Goal: Use online tool/utility: Utilize a website feature to perform a specific function

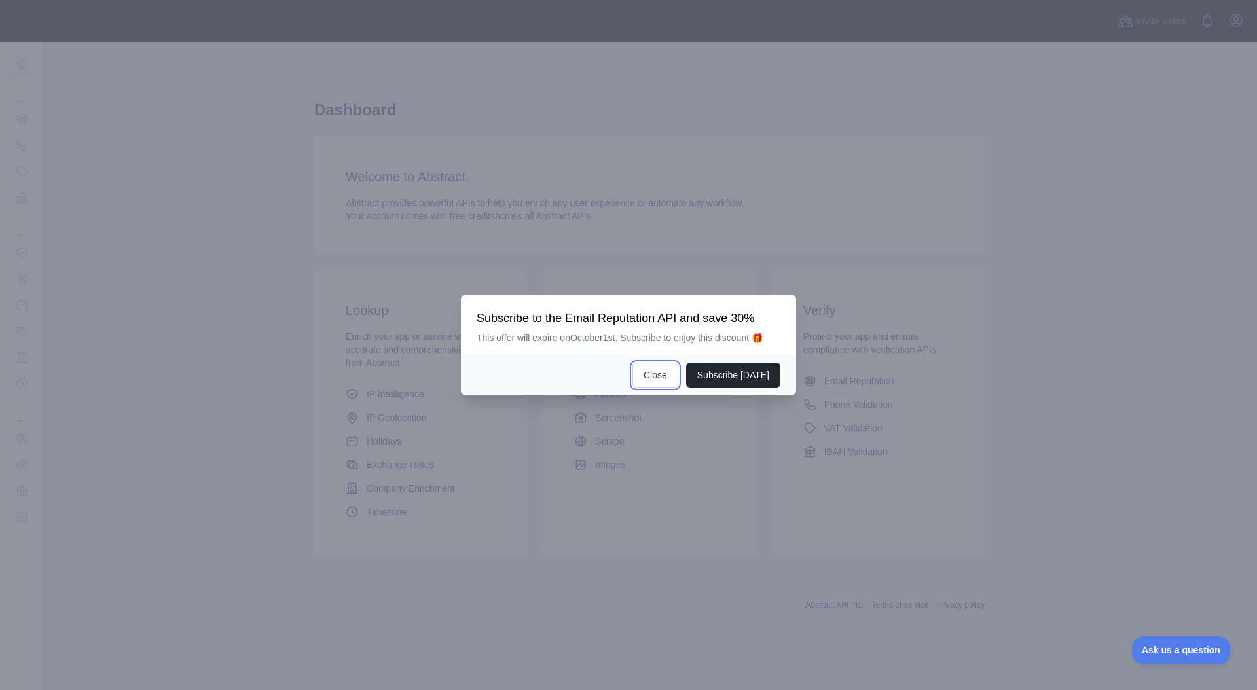
click at [649, 387] on button "Close" at bounding box center [655, 375] width 46 height 25
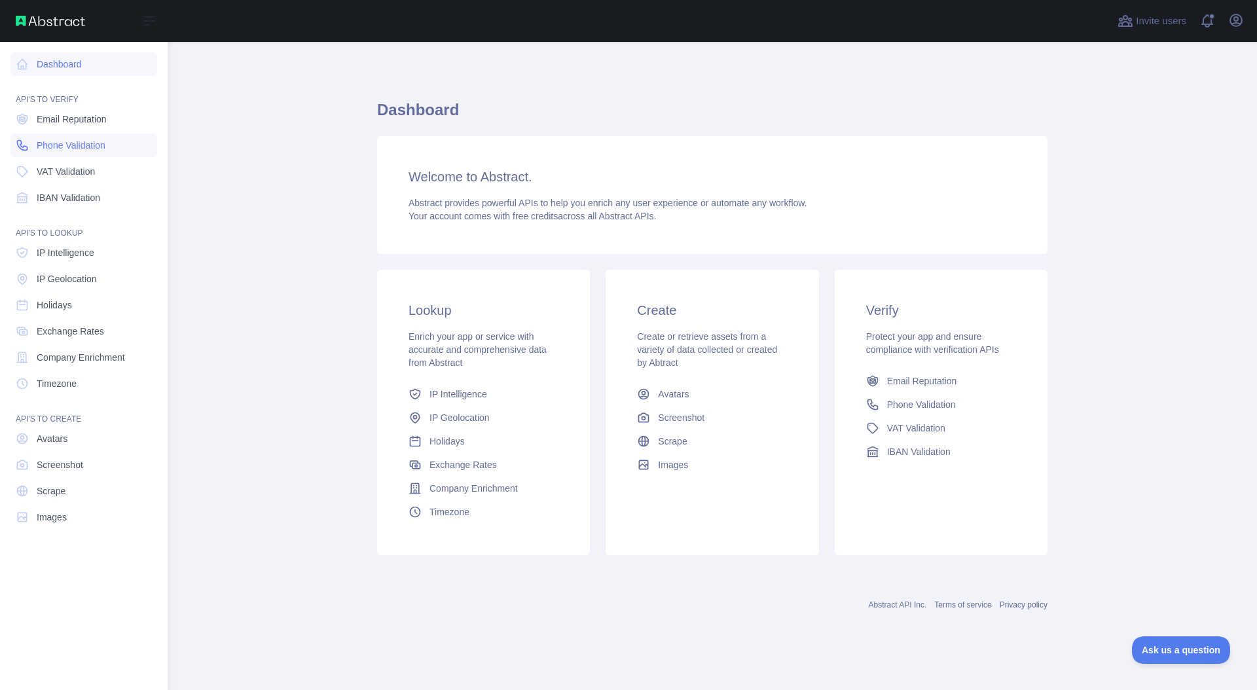
click at [94, 151] on span "Phone Validation" at bounding box center [71, 145] width 69 height 13
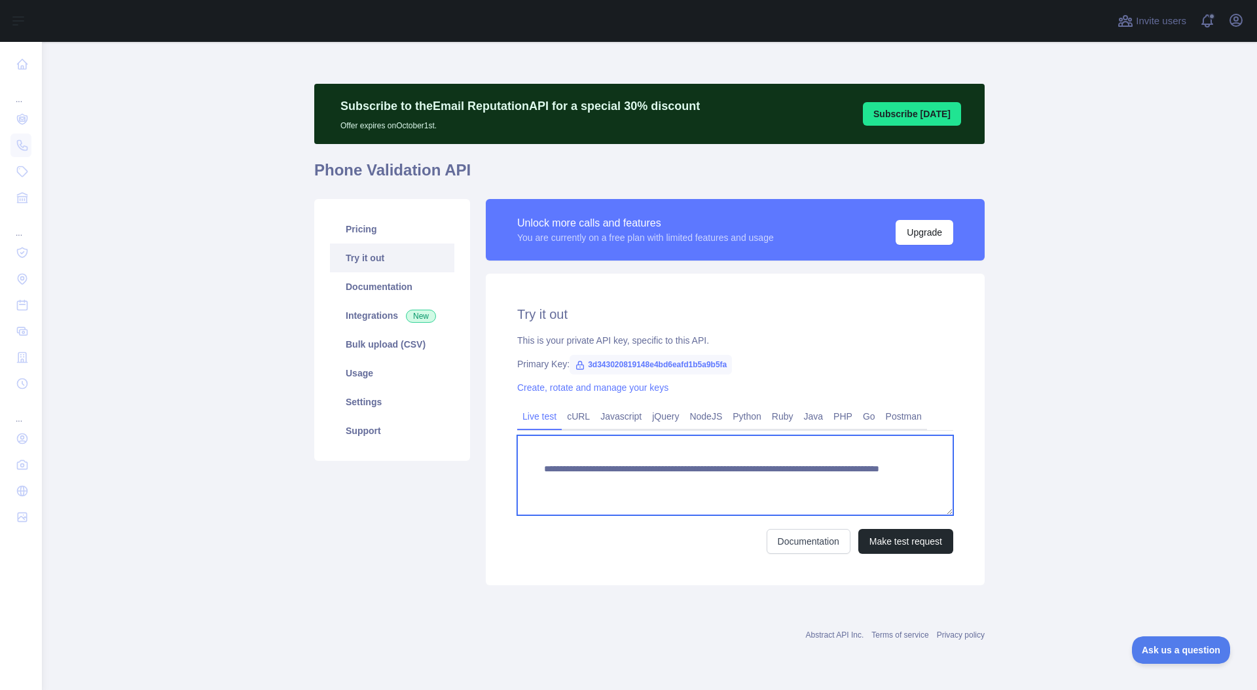
click at [816, 482] on textarea "**********" at bounding box center [735, 475] width 436 height 80
click at [833, 486] on textarea "**********" at bounding box center [735, 475] width 436 height 80
click at [822, 475] on textarea "**********" at bounding box center [735, 475] width 436 height 80
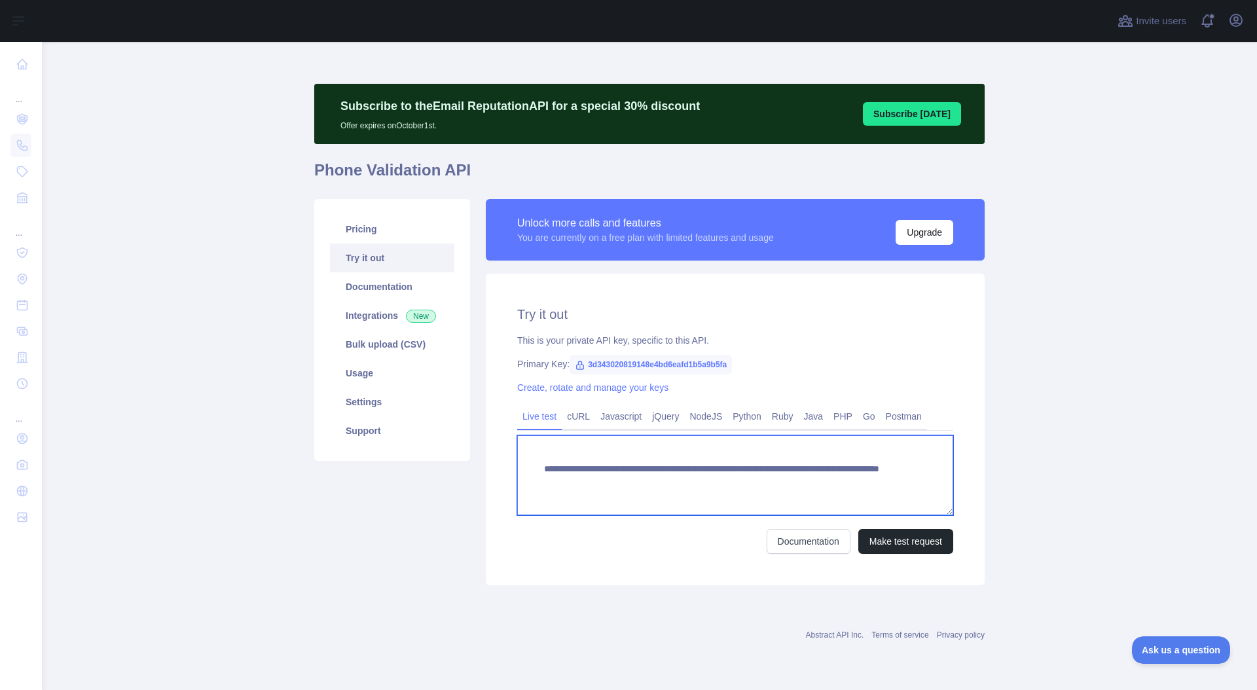
paste textarea
drag, startPoint x: 789, startPoint y: 478, endPoint x: 796, endPoint y: 478, distance: 7.2
click at [789, 478] on textarea "**********" at bounding box center [735, 475] width 436 height 80
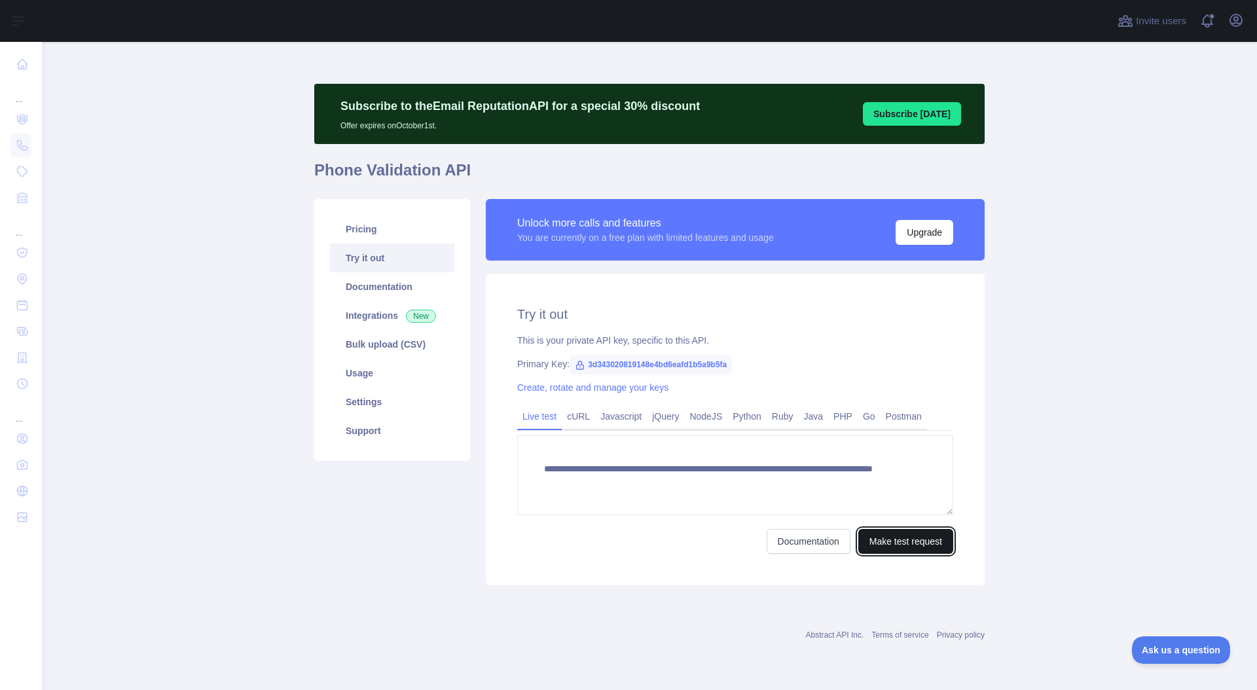
click at [900, 537] on button "Make test request" at bounding box center [905, 541] width 95 height 25
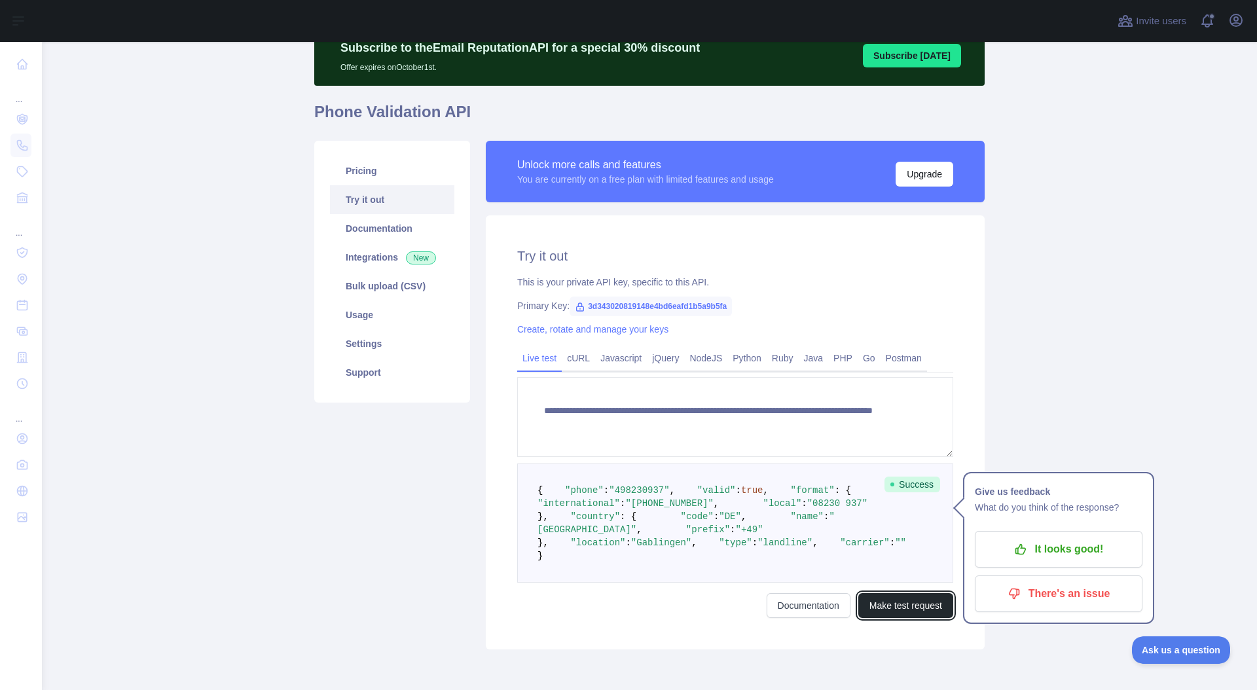
scroll to position [65, 0]
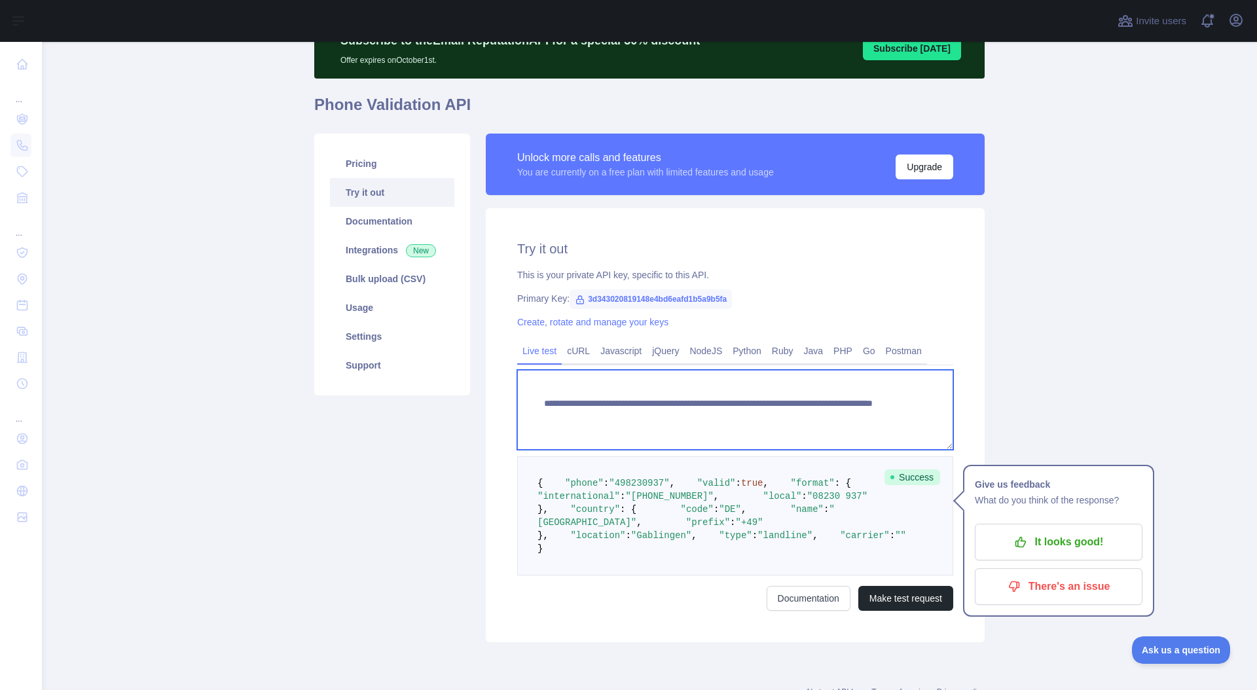
drag, startPoint x: 785, startPoint y: 415, endPoint x: 798, endPoint y: 414, distance: 13.1
click at [786, 415] on textarea "**********" at bounding box center [735, 410] width 436 height 80
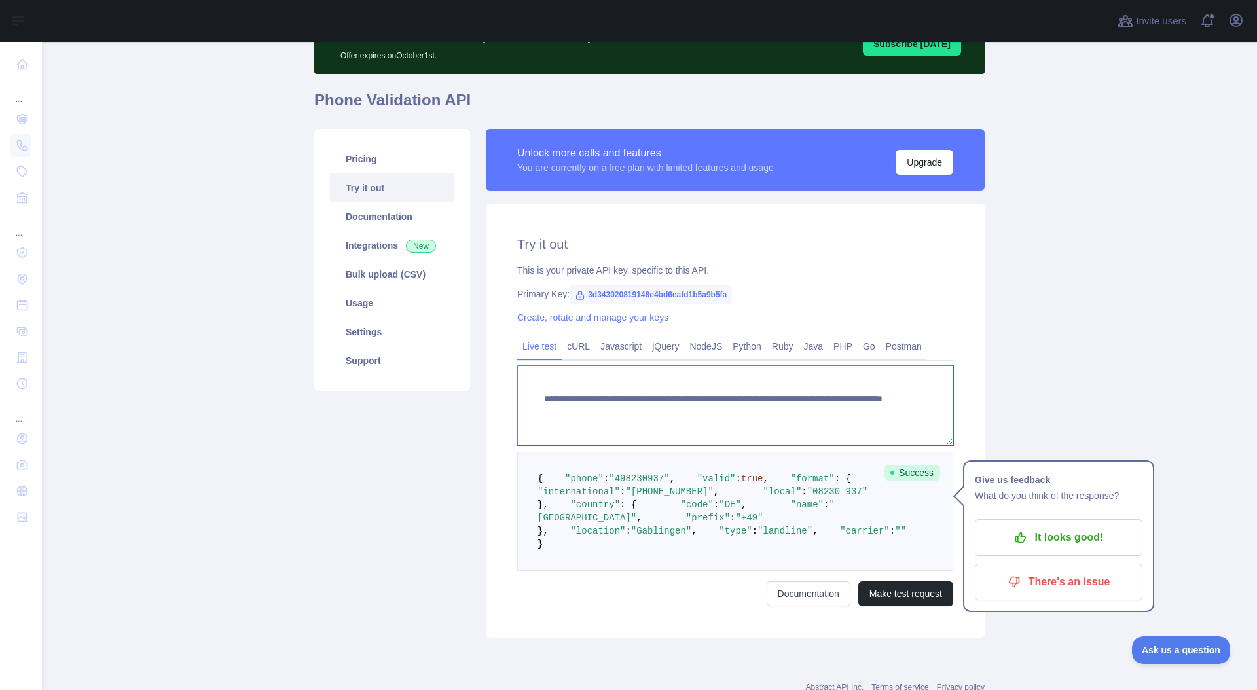
scroll to position [85, 0]
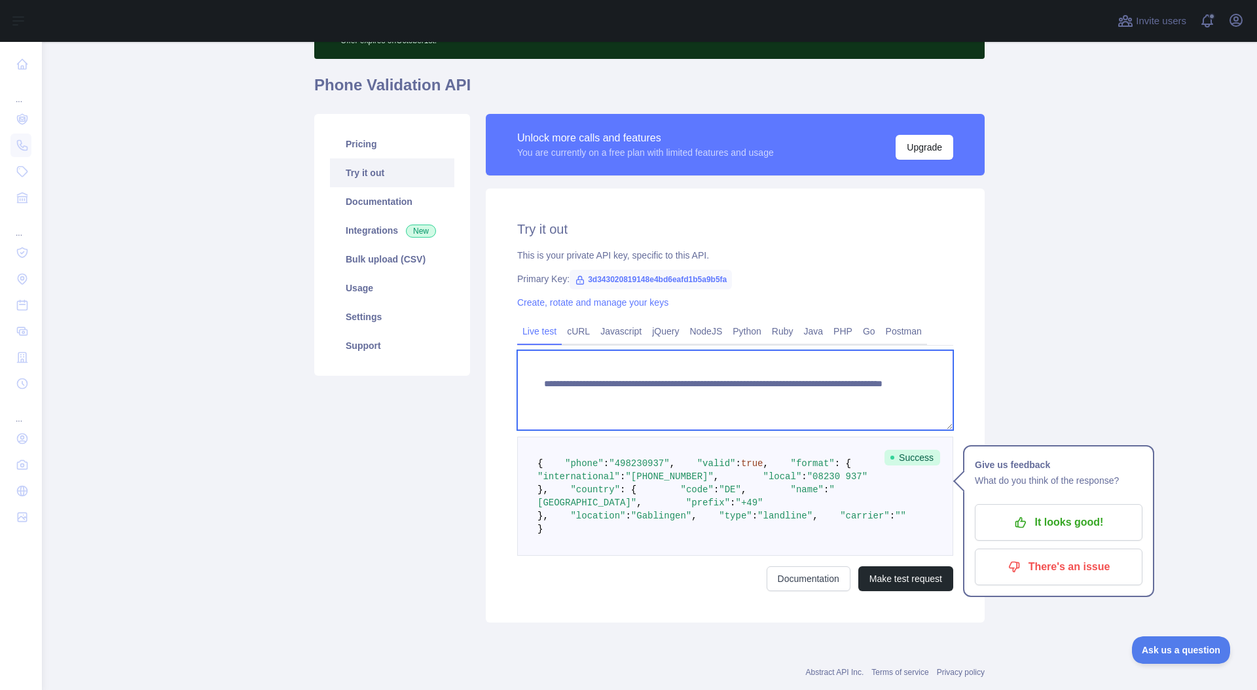
click at [825, 399] on textarea "**********" at bounding box center [735, 390] width 436 height 80
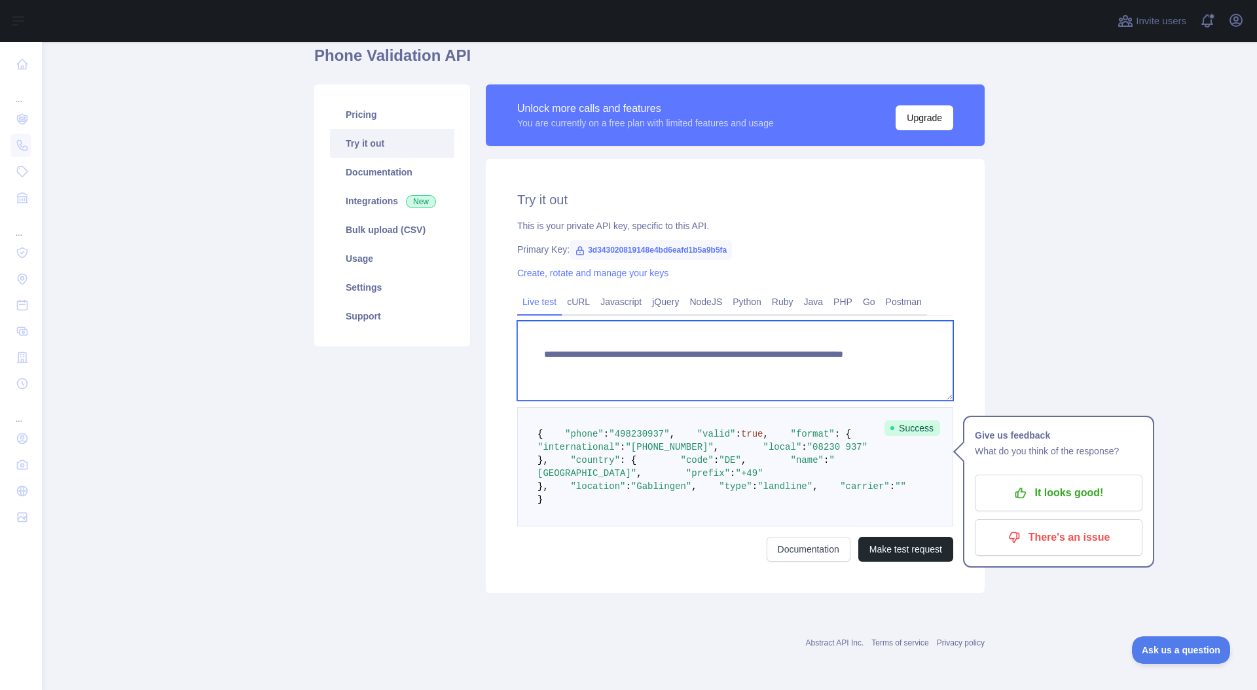
scroll to position [196, 0]
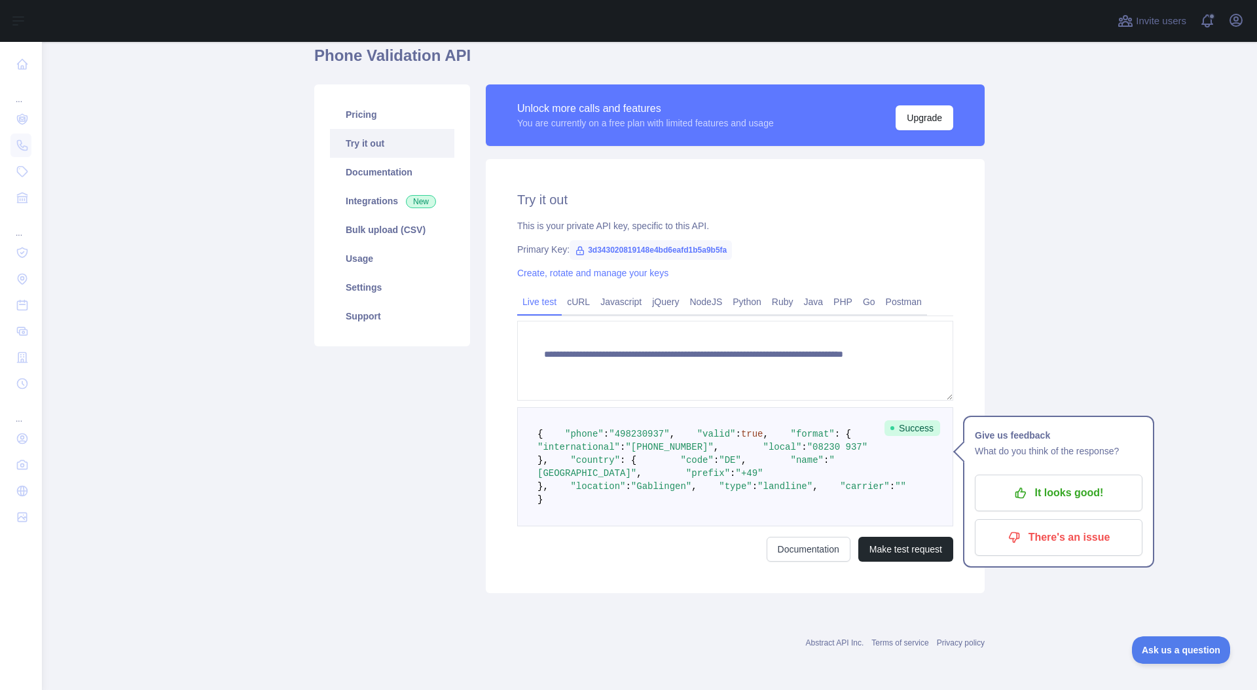
click at [757, 492] on span ""landline"" at bounding box center [784, 486] width 55 height 10
click at [674, 492] on span ""Gablingen"" at bounding box center [661, 486] width 60 height 10
drag, startPoint x: 627, startPoint y: 502, endPoint x: 634, endPoint y: 505, distance: 7.7
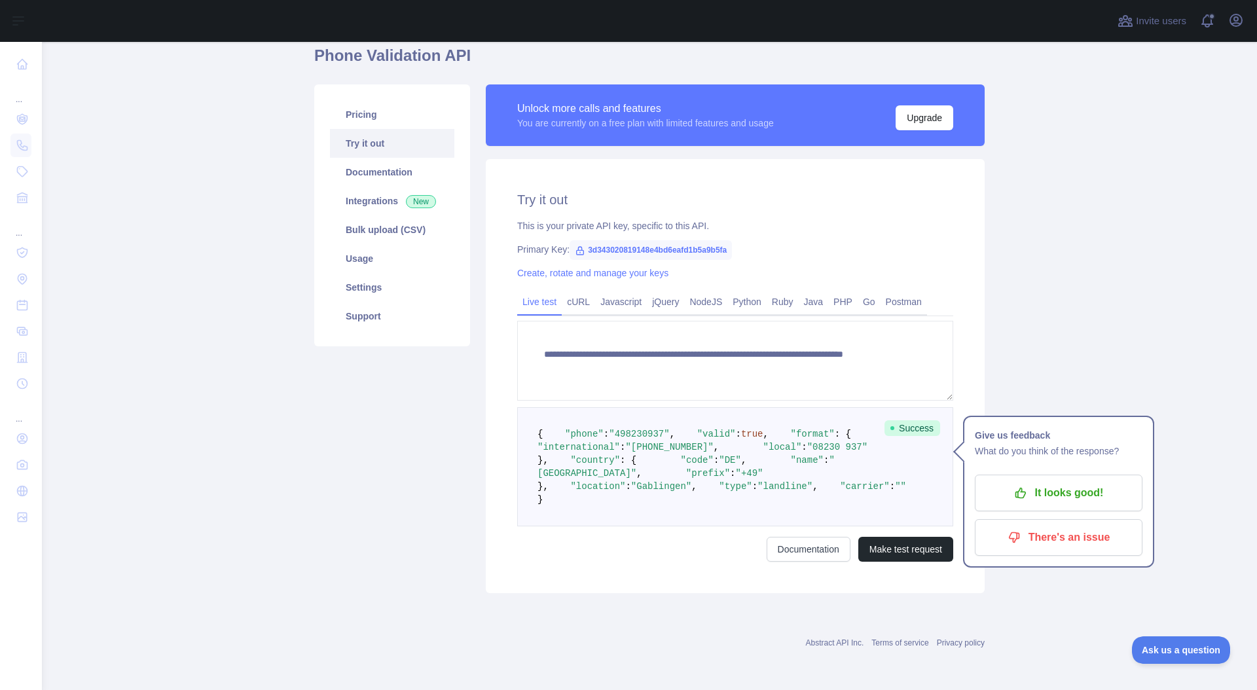
click at [628, 502] on pre "{ "phone" : "[PHONE_NUMBER]" , "valid" : true , "format" : { "international" : …" at bounding box center [735, 466] width 436 height 119
click at [658, 492] on span ""Gablingen"" at bounding box center [661, 486] width 60 height 10
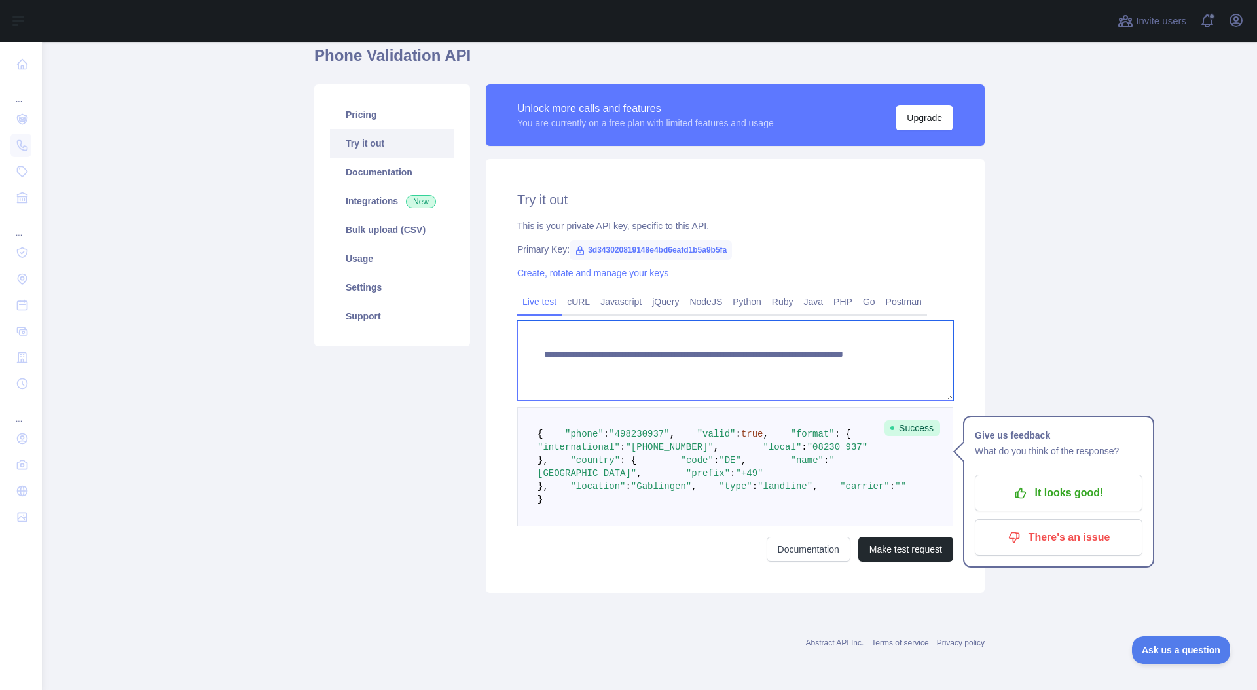
drag, startPoint x: 742, startPoint y: 286, endPoint x: 779, endPoint y: 289, distance: 37.4
click at [743, 321] on textarea "**********" at bounding box center [735, 361] width 436 height 80
click at [796, 321] on textarea "**********" at bounding box center [735, 361] width 436 height 80
paste textarea "**********"
drag, startPoint x: 791, startPoint y: 290, endPoint x: 821, endPoint y: 311, distance: 36.7
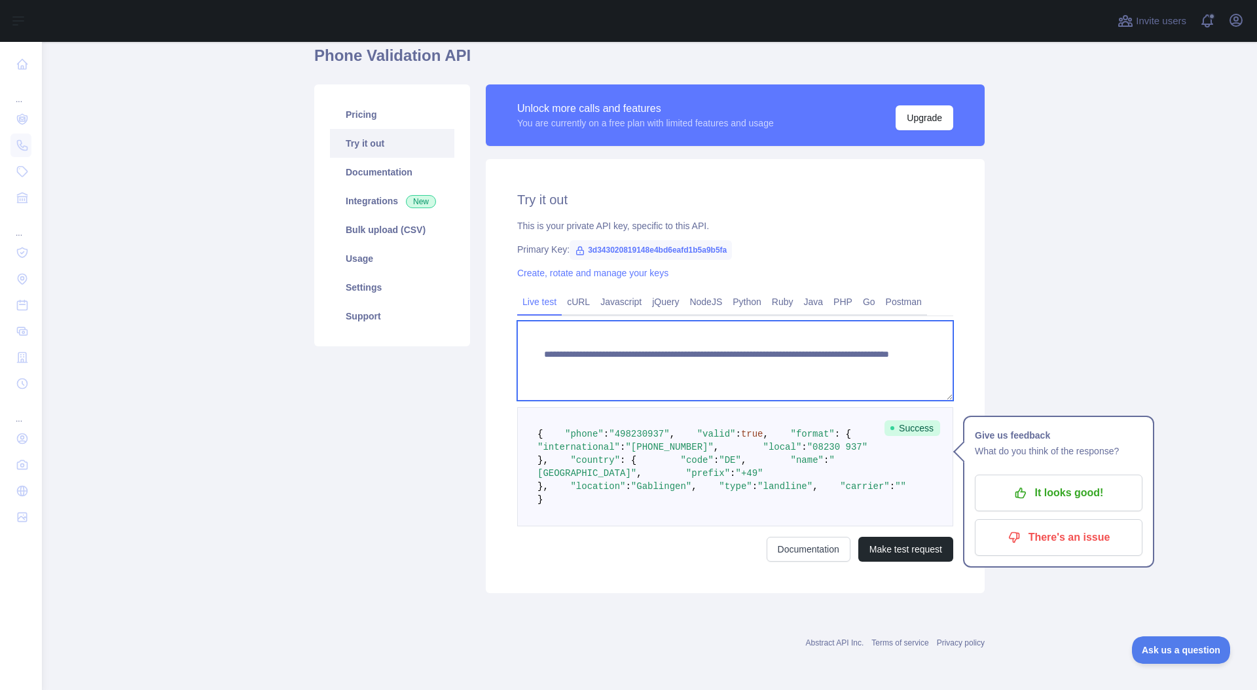
click at [793, 321] on textarea "**********" at bounding box center [735, 361] width 436 height 80
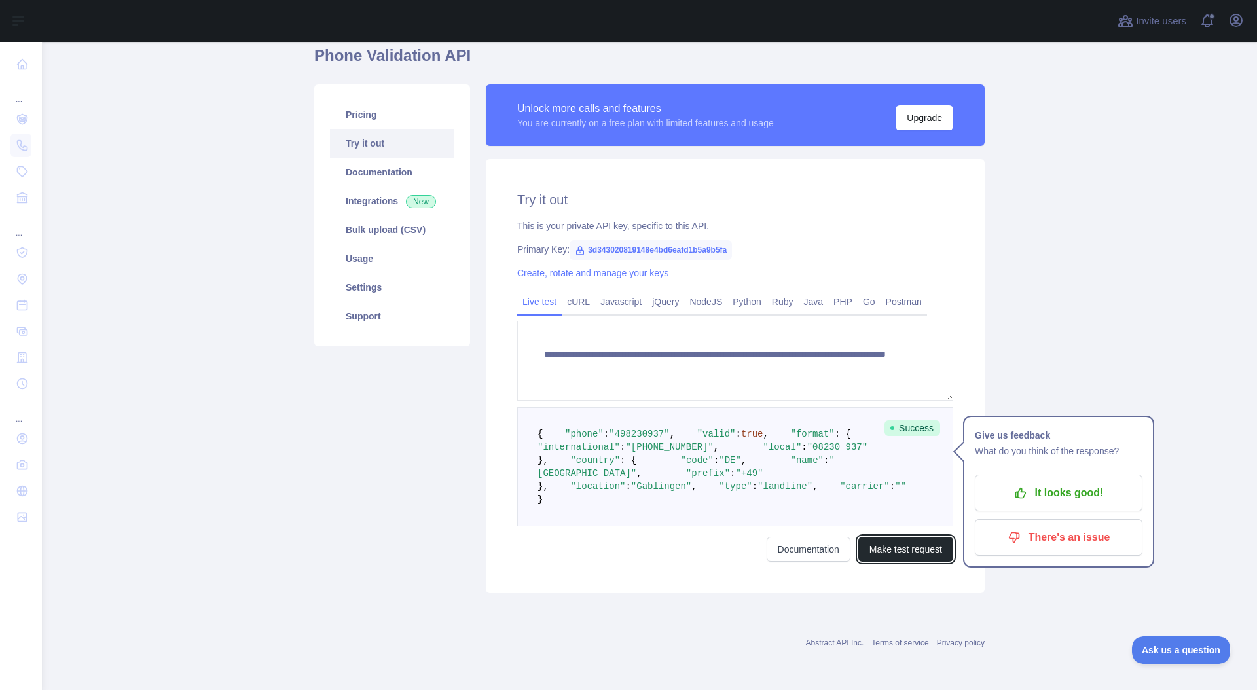
click at [914, 562] on button "Make test request" at bounding box center [905, 549] width 95 height 25
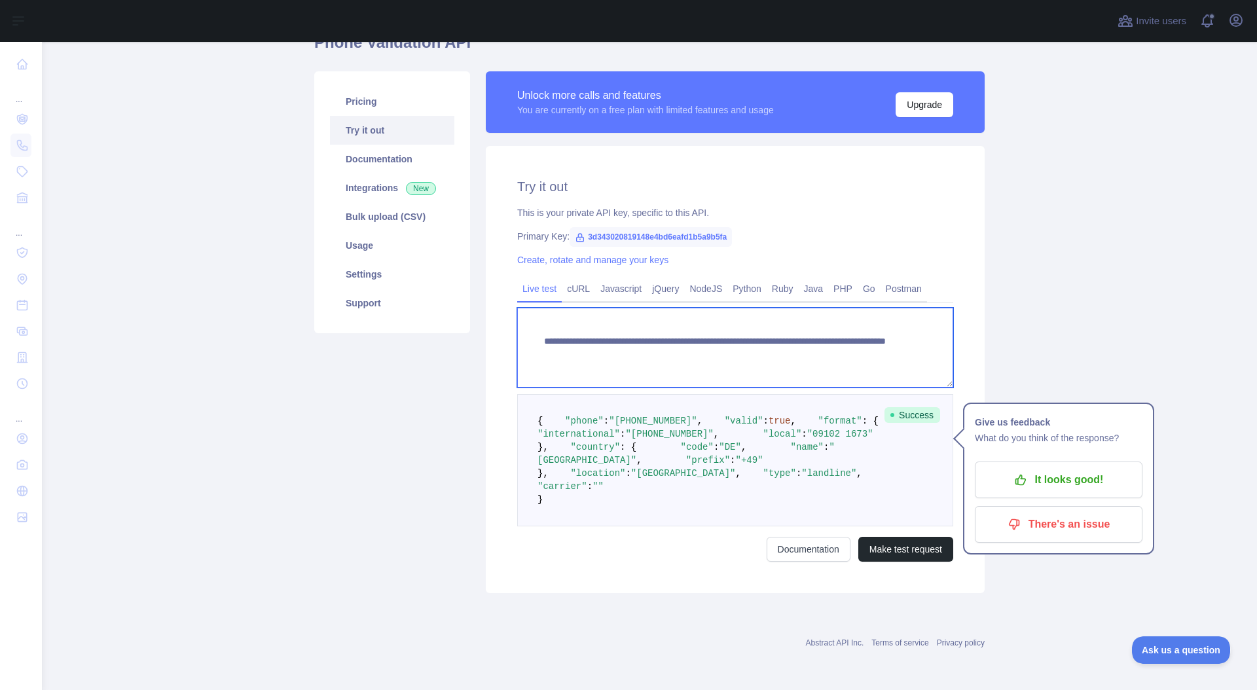
drag, startPoint x: 785, startPoint y: 291, endPoint x: 845, endPoint y: 293, distance: 60.2
click at [843, 308] on textarea "**********" at bounding box center [735, 348] width 436 height 80
drag, startPoint x: 845, startPoint y: 293, endPoint x: 867, endPoint y: 293, distance: 21.6
click at [846, 308] on textarea "**********" at bounding box center [735, 348] width 436 height 80
drag, startPoint x: 862, startPoint y: 293, endPoint x: 927, endPoint y: 368, distance: 99.3
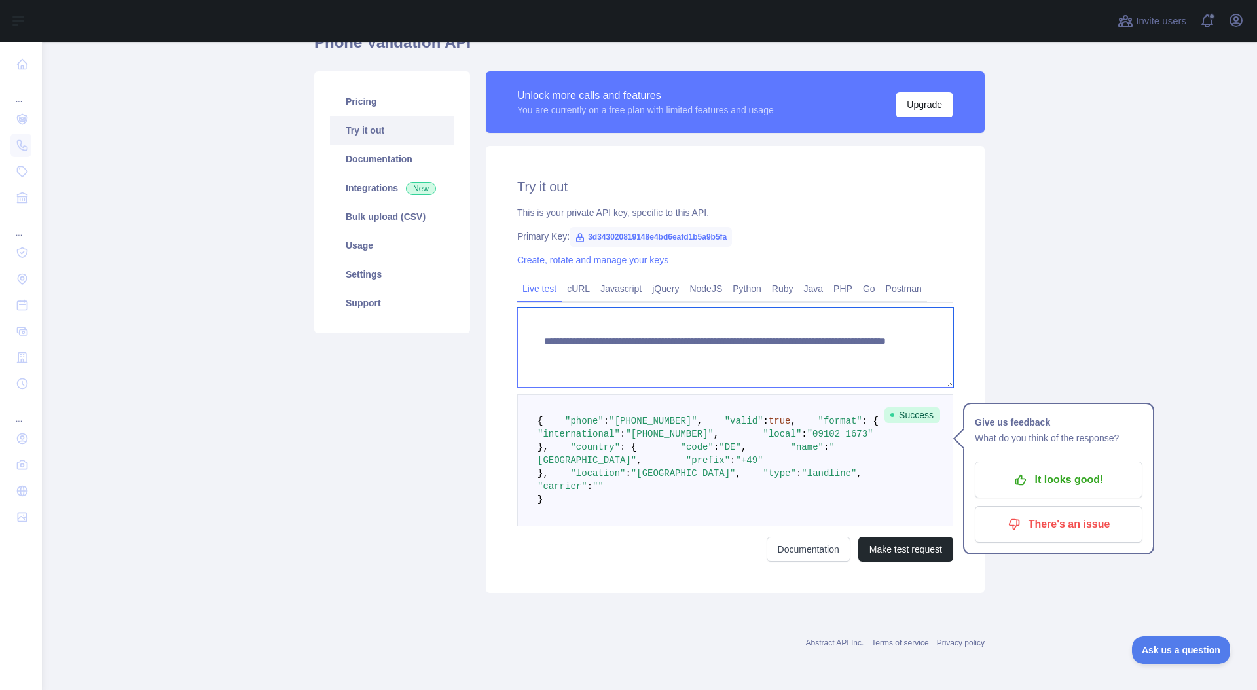
click at [792, 308] on textarea "**********" at bounding box center [735, 348] width 436 height 80
paste textarea "***"
click at [796, 308] on textarea "**********" at bounding box center [735, 348] width 436 height 80
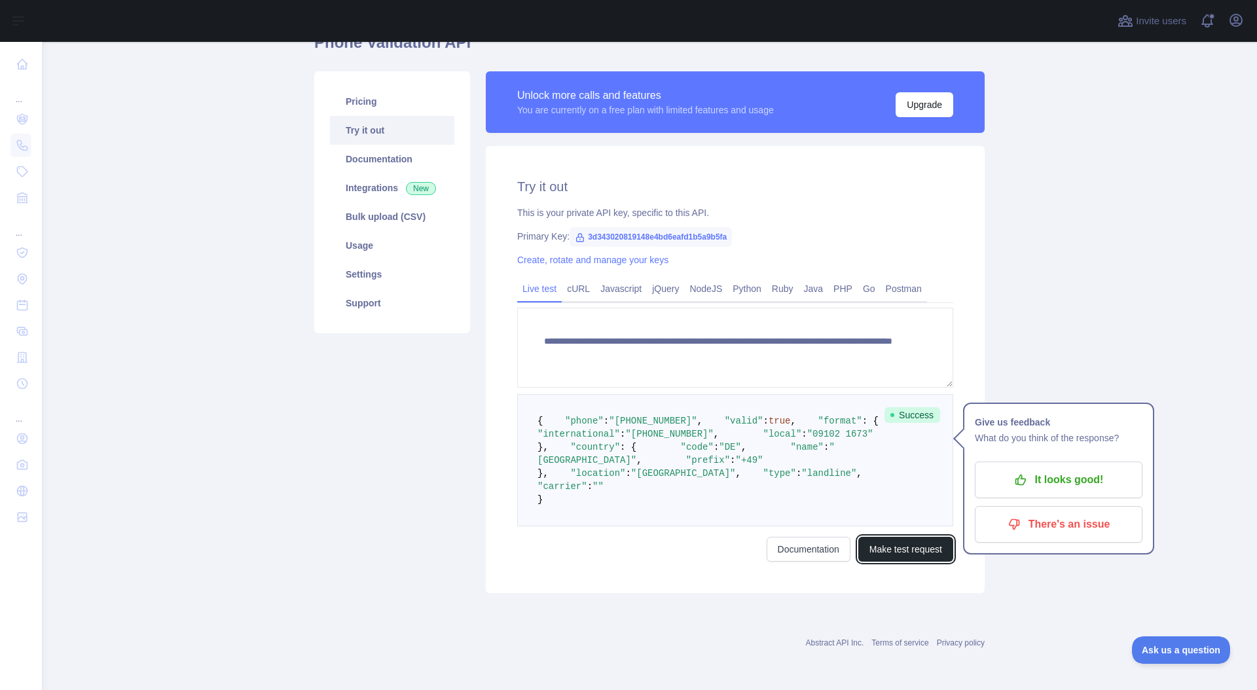
click at [888, 562] on button "Make test request" at bounding box center [905, 549] width 95 height 25
click at [633, 509] on pre "{ "phone" : "[PHONE_NUMBER]" , "valid" : true , "format" : { "international" : …" at bounding box center [735, 460] width 436 height 132
drag, startPoint x: 660, startPoint y: 433, endPoint x: 685, endPoint y: 414, distance: 31.3
click at [661, 433] on pre "{ "phone" : "[PHONE_NUMBER]" , "valid" : true , "format" : { "international" : …" at bounding box center [735, 460] width 436 height 132
drag, startPoint x: 683, startPoint y: 409, endPoint x: 706, endPoint y: 354, distance: 59.8
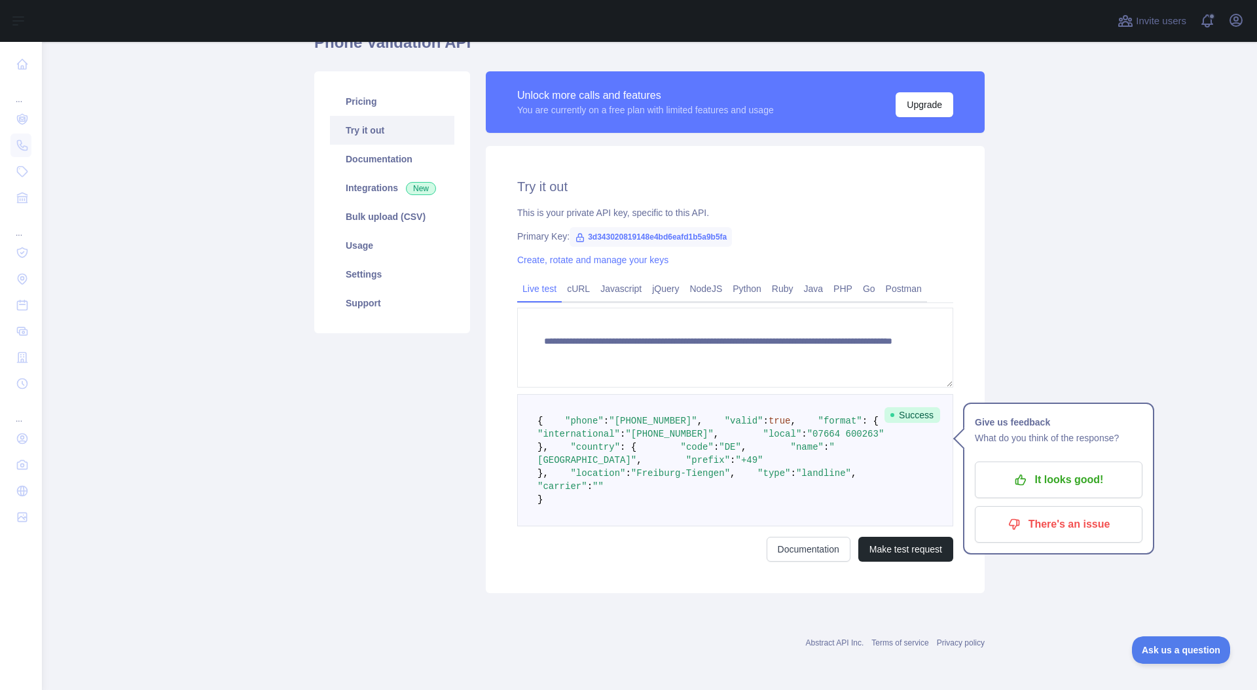
click at [694, 429] on span ""[PHONE_NUMBER]"" at bounding box center [669, 434] width 88 height 10
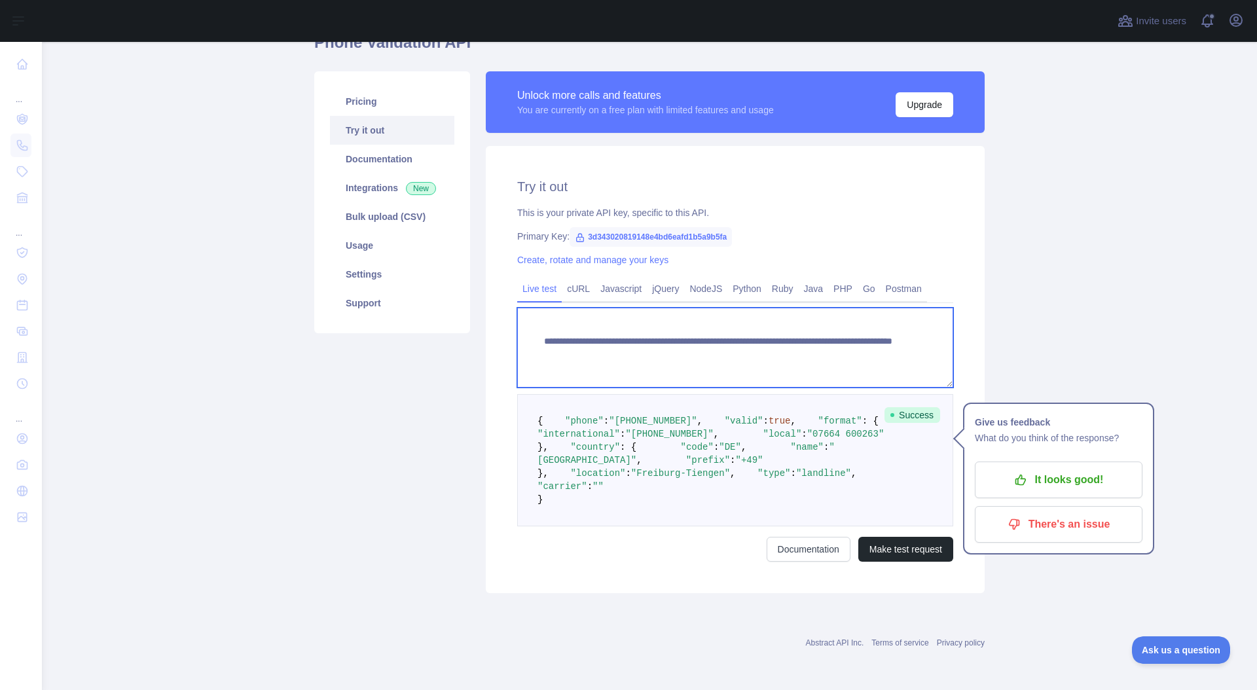
drag, startPoint x: 787, startPoint y: 293, endPoint x: 887, endPoint y: 294, distance: 100.1
click at [887, 308] on textarea "**********" at bounding box center [735, 348] width 436 height 80
paste textarea "*"
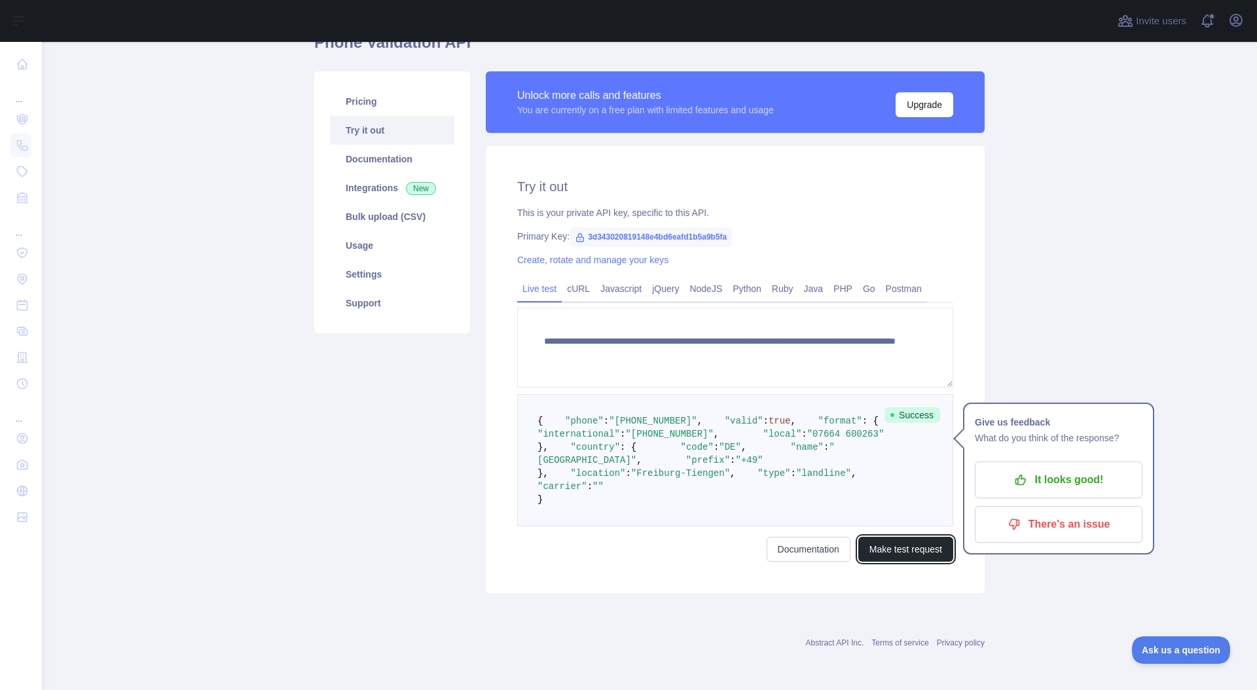
click at [904, 562] on button "Make test request" at bounding box center [905, 549] width 95 height 25
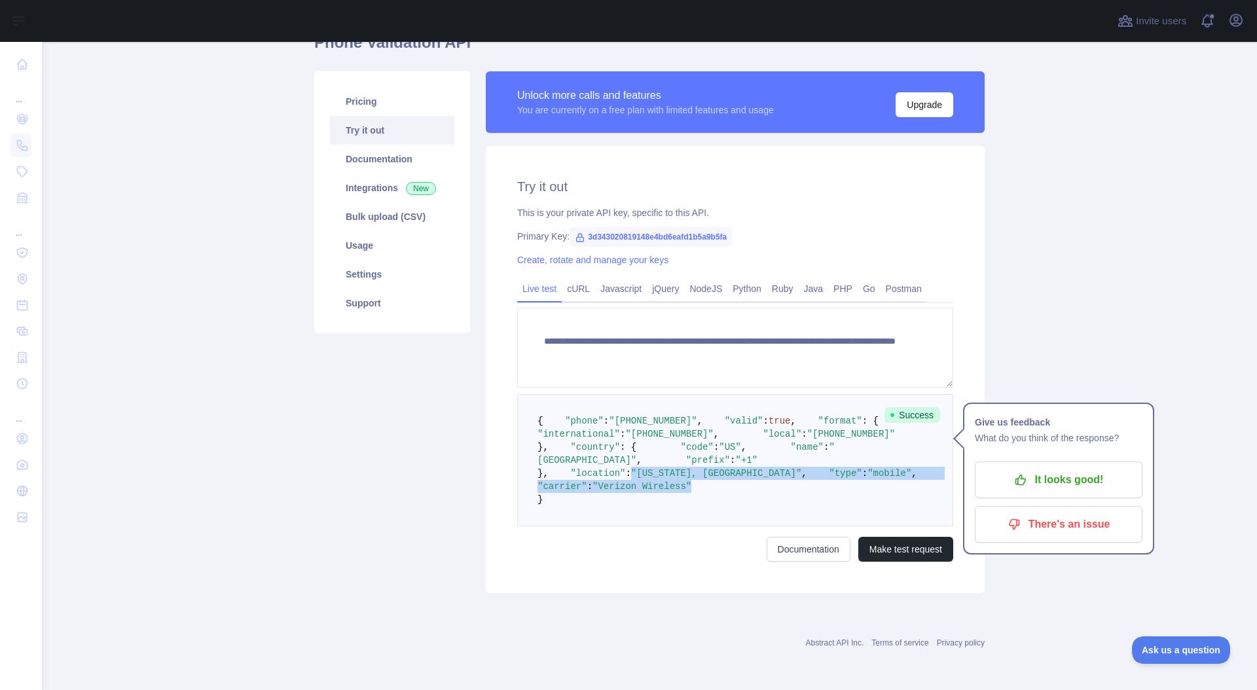
drag, startPoint x: 693, startPoint y: 530, endPoint x: 729, endPoint y: 545, distance: 38.8
click at [727, 526] on pre "{ "phone" : "[PHONE_NUMBER]" , "valid" : true , "format" : { "international" : …" at bounding box center [735, 460] width 436 height 132
drag, startPoint x: 730, startPoint y: 545, endPoint x: 779, endPoint y: 551, distance: 48.9
click at [730, 526] on pre "{ "phone" : "[PHONE_NUMBER]" , "valid" : true , "format" : { "international" : …" at bounding box center [735, 460] width 436 height 132
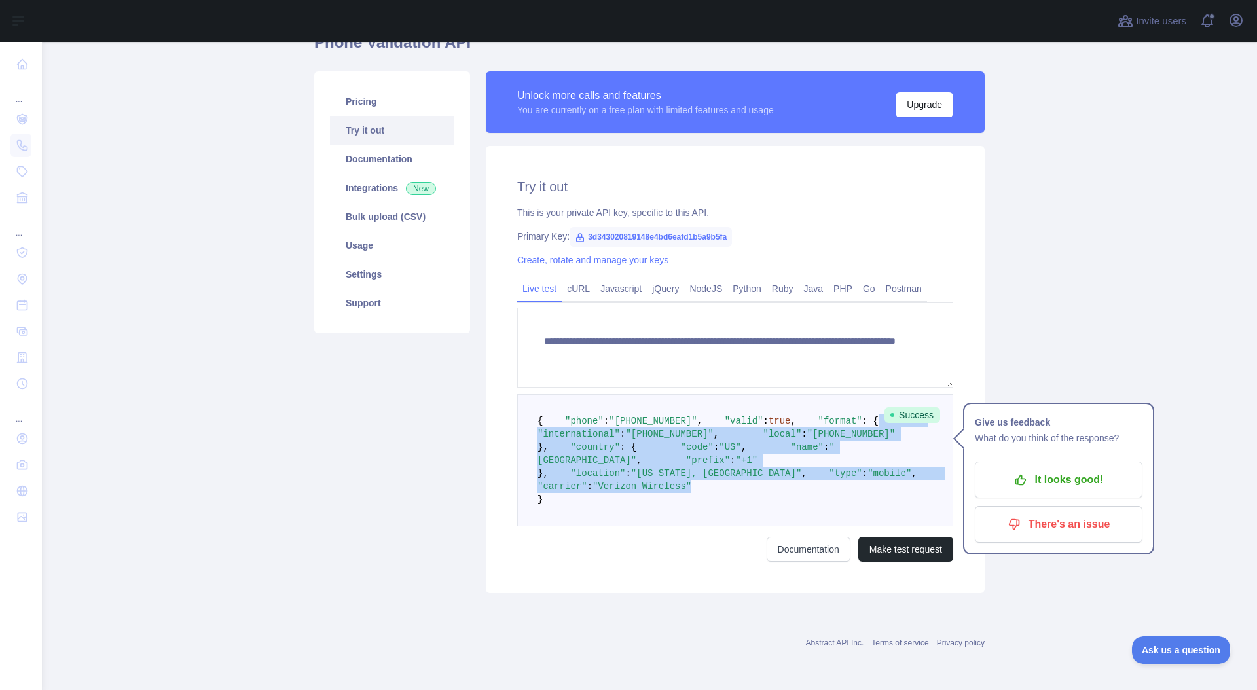
drag, startPoint x: 680, startPoint y: 498, endPoint x: 742, endPoint y: 461, distance: 71.6
click at [681, 402] on pre "{ "phone" : "[PHONE_NUMBER]" , "valid" : true , "format" : { "international" : …" at bounding box center [735, 460] width 436 height 132
drag, startPoint x: 742, startPoint y: 462, endPoint x: 758, endPoint y: 470, distance: 17.6
click at [742, 462] on pre "{ "phone" : "[PHONE_NUMBER]" , "valid" : true , "format" : { "international" : …" at bounding box center [735, 460] width 436 height 132
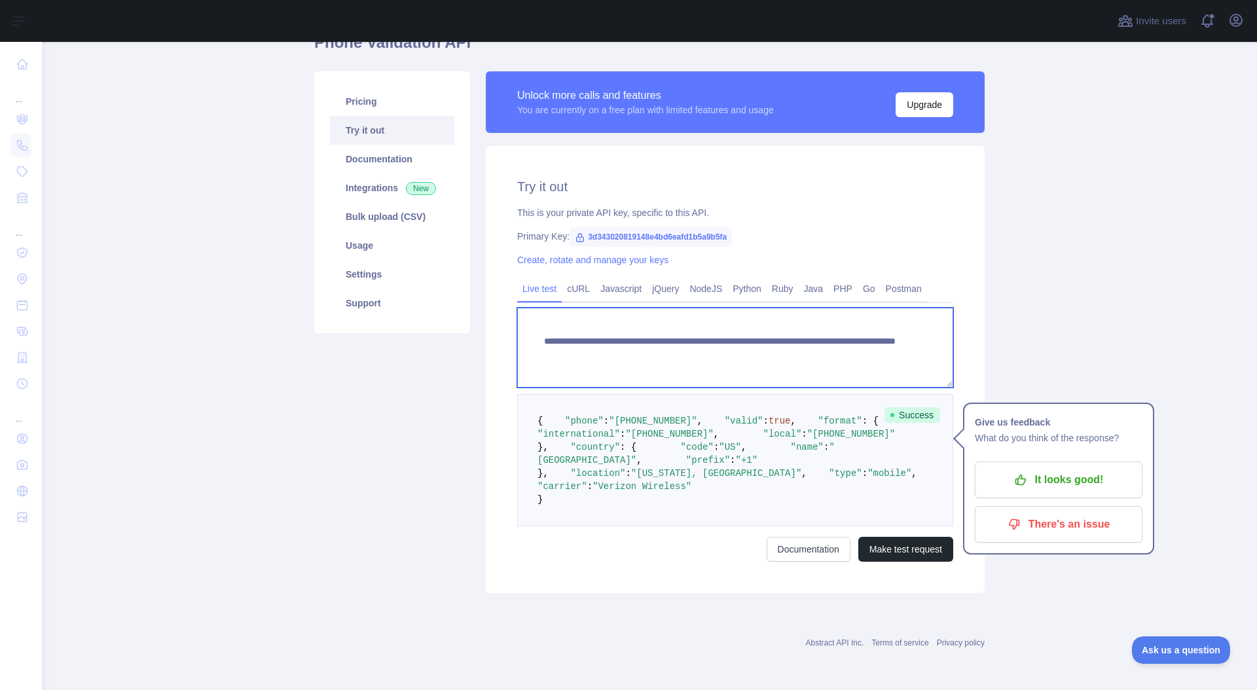
drag, startPoint x: 789, startPoint y: 291, endPoint x: 905, endPoint y: 302, distance: 117.1
click at [882, 308] on textarea "**********" at bounding box center [735, 348] width 436 height 80
paste textarea
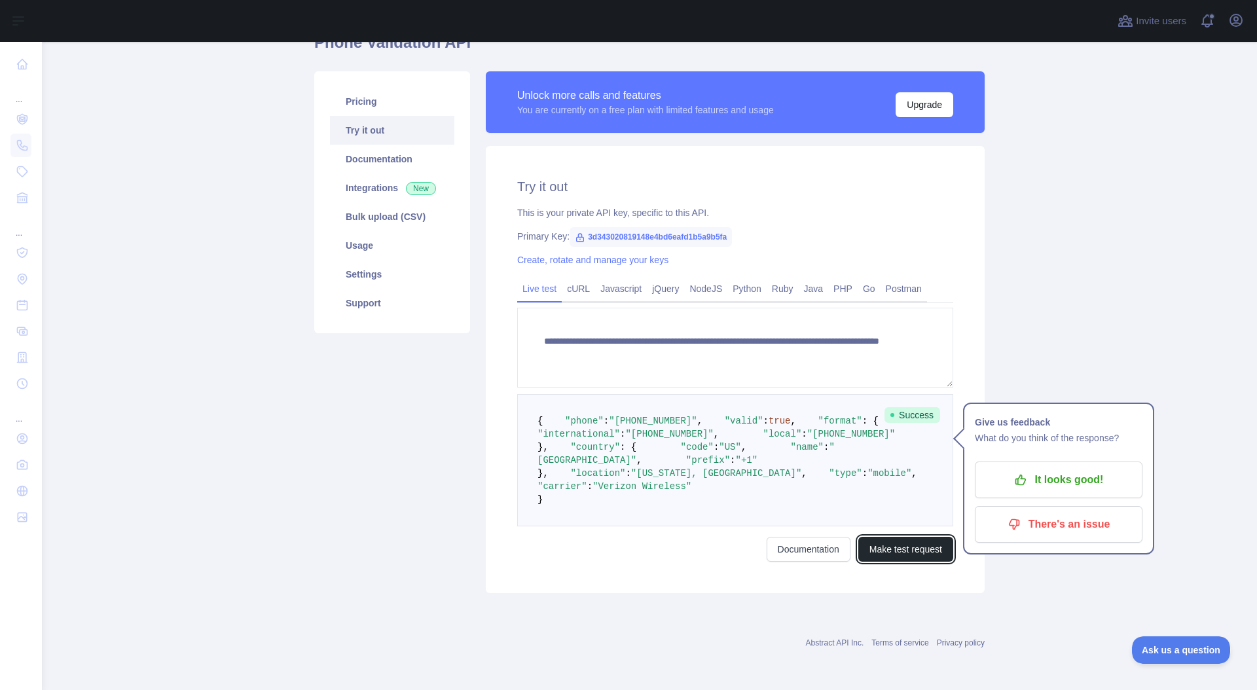
click at [916, 562] on button "Make test request" at bounding box center [905, 549] width 95 height 25
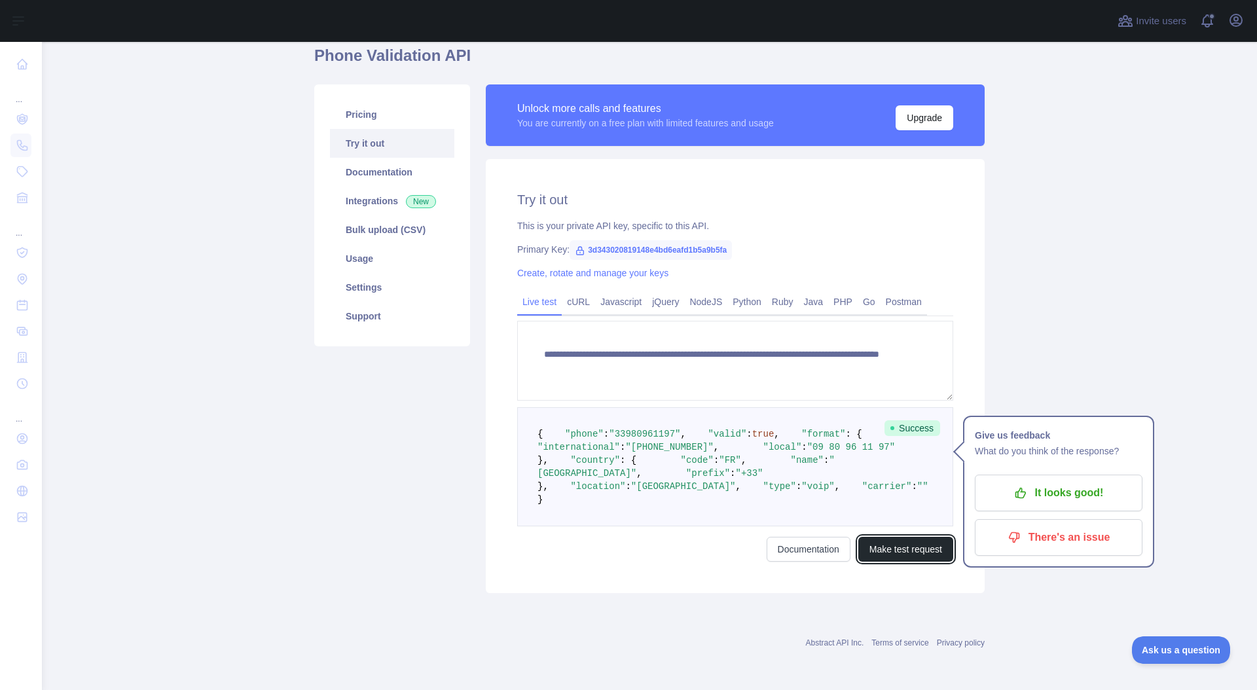
scroll to position [186, 0]
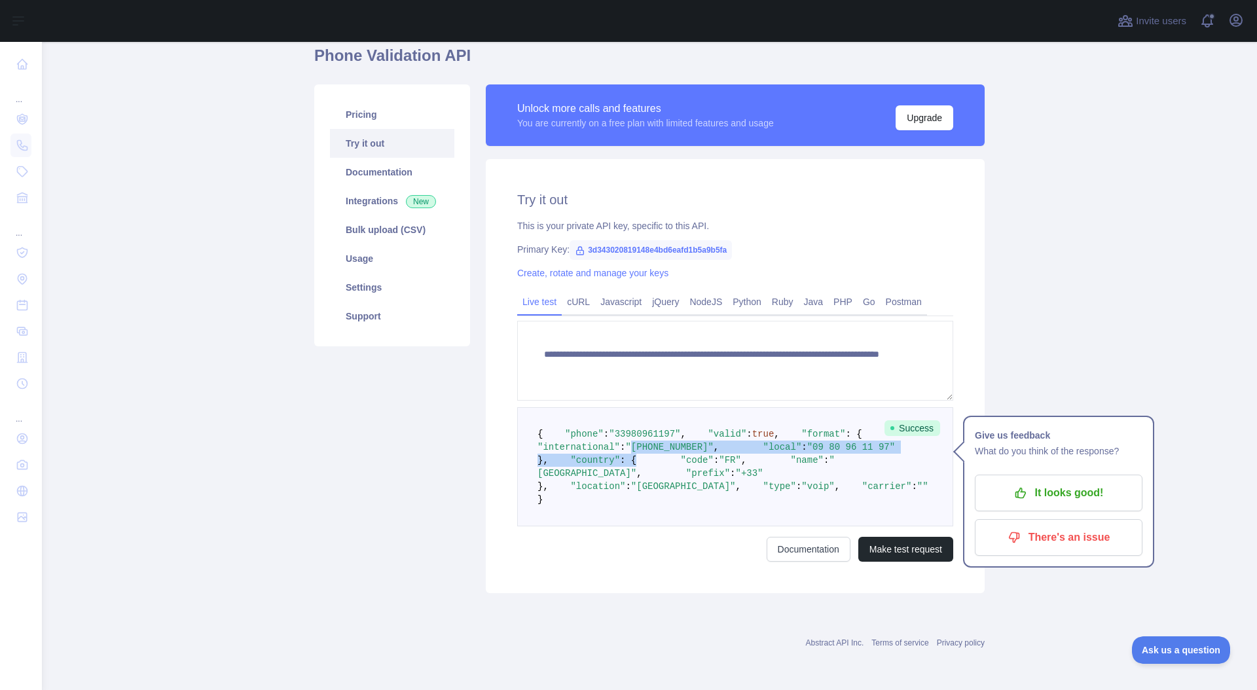
drag, startPoint x: 702, startPoint y: 414, endPoint x: 750, endPoint y: 452, distance: 60.6
click at [750, 452] on pre "{ "phone" : "[PHONE_NUMBER]" , "valid" : true , "format" : { "international" : …" at bounding box center [735, 466] width 436 height 119
drag, startPoint x: 737, startPoint y: 448, endPoint x: 698, endPoint y: 372, distance: 84.6
click at [694, 407] on pre "{ "phone" : "[PHONE_NUMBER]" , "valid" : true , "format" : { "international" : …" at bounding box center [735, 466] width 436 height 119
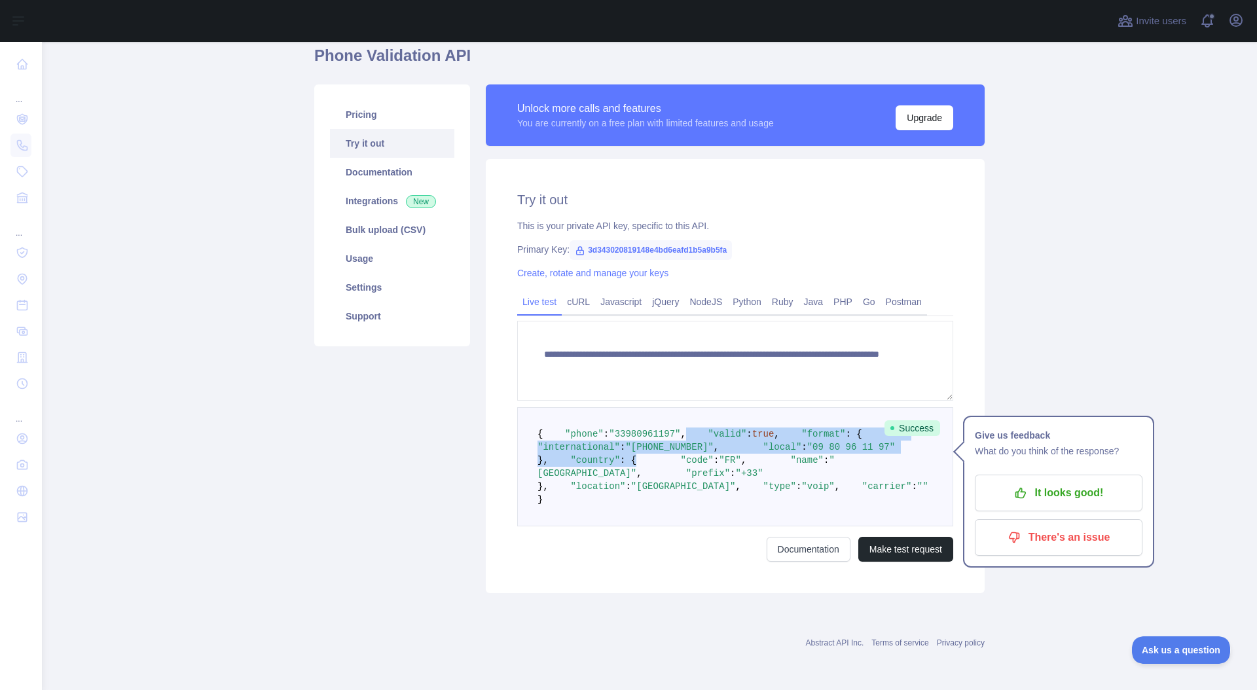
click at [732, 408] on pre "{ "phone" : "[PHONE_NUMBER]" , "valid" : true , "format" : { "international" : …" at bounding box center [735, 466] width 436 height 119
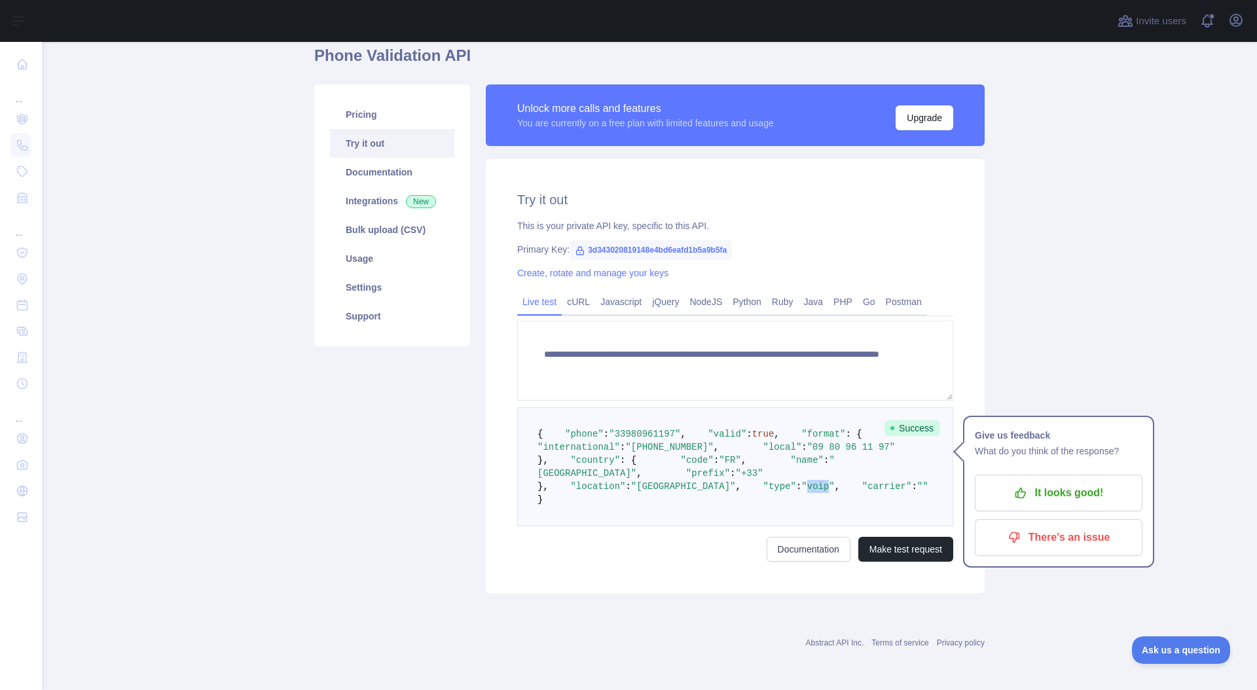
drag, startPoint x: 611, startPoint y: 531, endPoint x: 634, endPoint y: 531, distance: 22.9
click at [801, 492] on span ""voip"" at bounding box center [817, 486] width 33 height 10
drag, startPoint x: 634, startPoint y: 531, endPoint x: 647, endPoint y: 533, distance: 13.2
click at [801, 492] on span ""voip"" at bounding box center [817, 486] width 33 height 10
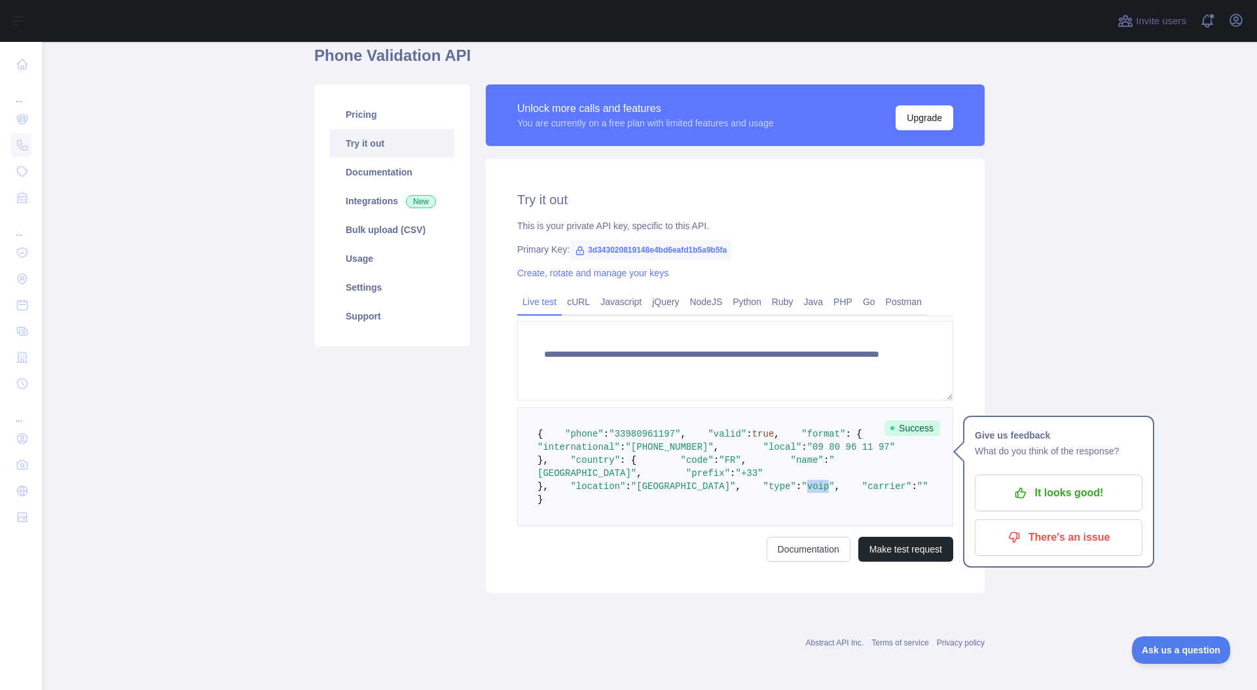
click at [801, 492] on span ""voip"" at bounding box center [817, 486] width 33 height 10
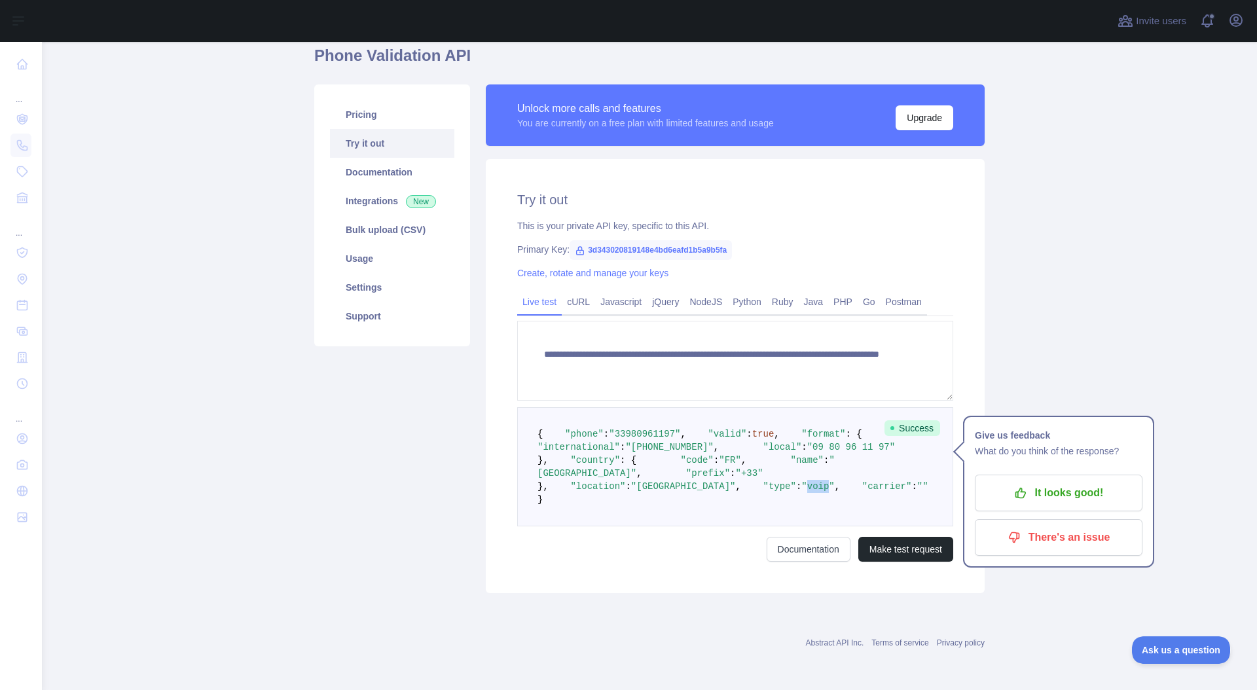
click at [801, 492] on span ""voip"" at bounding box center [817, 486] width 33 height 10
click at [671, 526] on pre "{ "phone" : "[PHONE_NUMBER]" , "valid" : true , "format" : { "international" : …" at bounding box center [735, 466] width 436 height 119
click at [801, 488] on span ""voip"" at bounding box center [817, 486] width 33 height 10
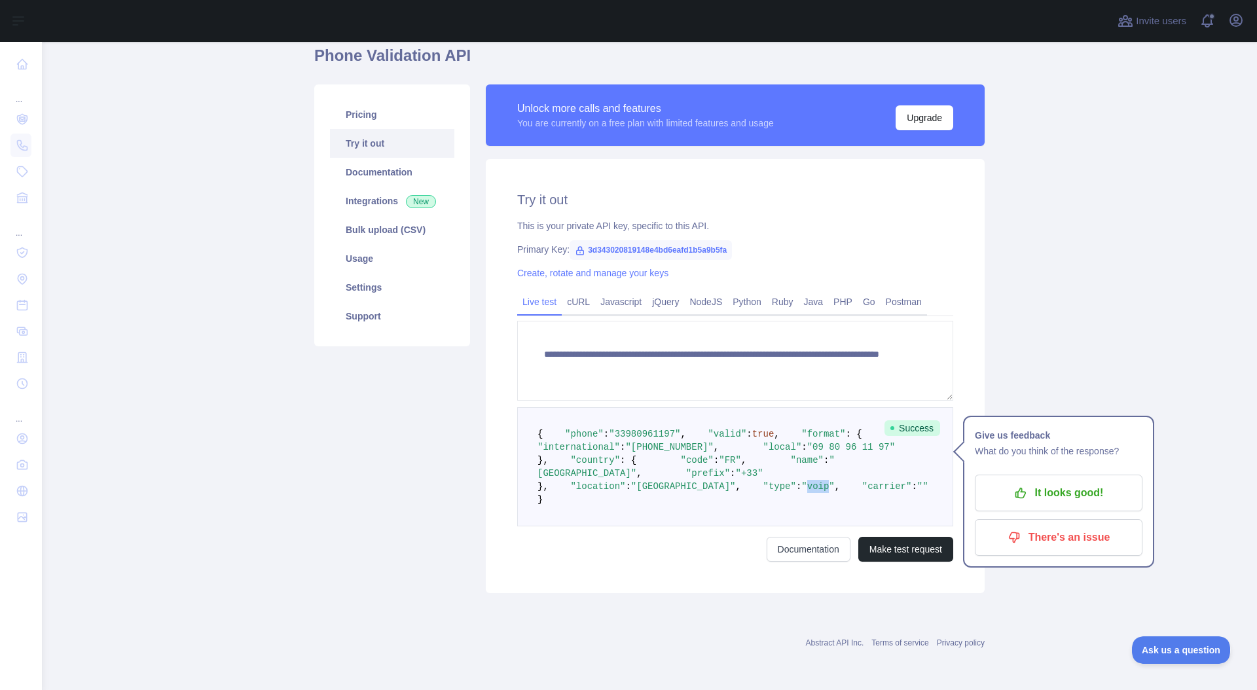
drag, startPoint x: 614, startPoint y: 488, endPoint x: 679, endPoint y: 495, distance: 65.3
click at [801, 488] on span ""voip"" at bounding box center [817, 486] width 33 height 10
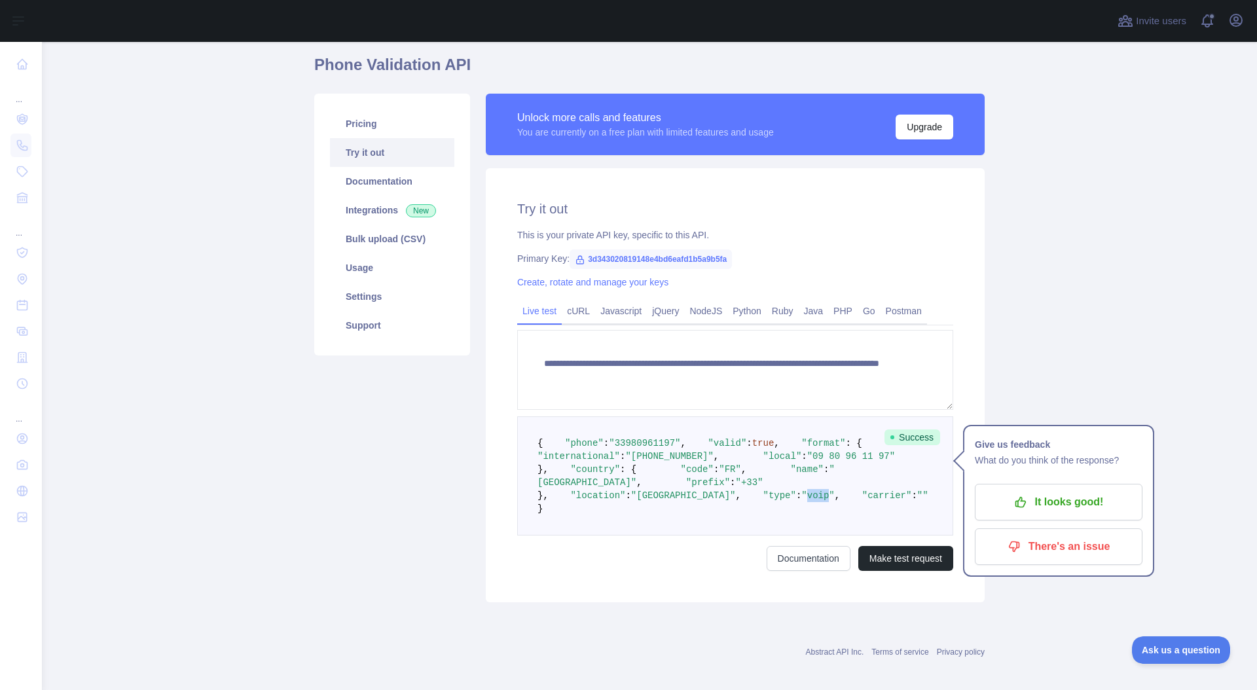
scroll to position [105, 0]
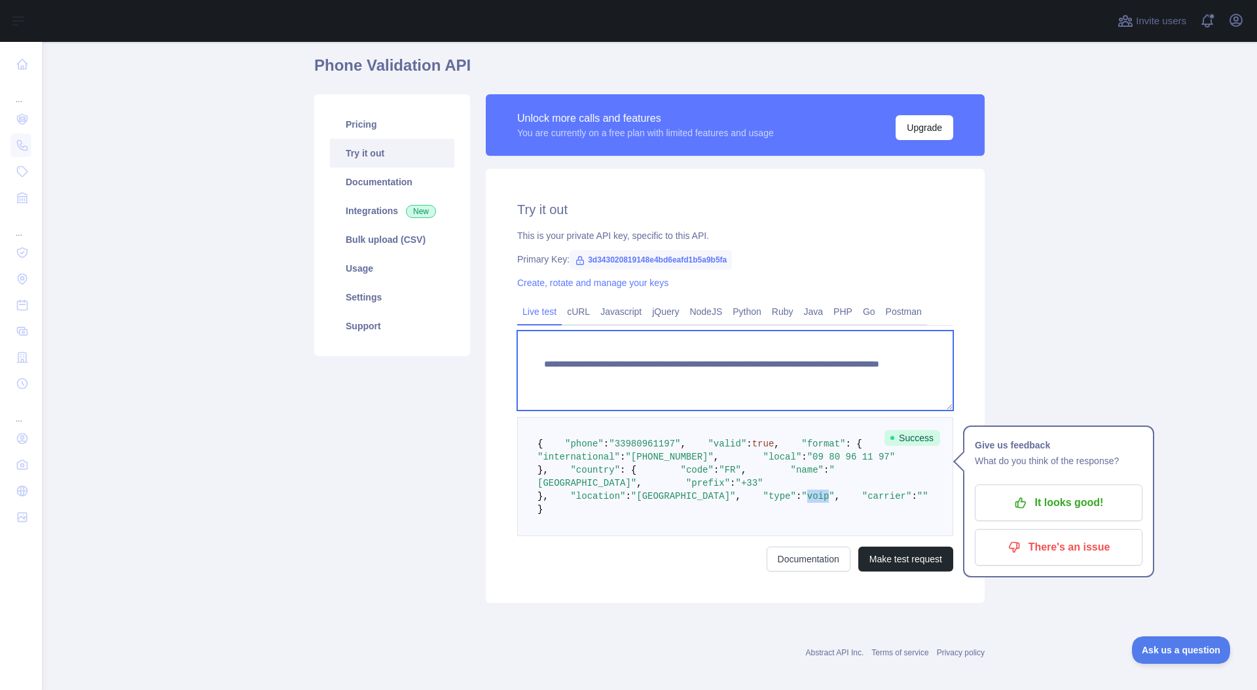
click at [819, 380] on textarea "**********" at bounding box center [735, 371] width 436 height 80
drag, startPoint x: 819, startPoint y: 380, endPoint x: 829, endPoint y: 385, distance: 11.4
click at [819, 380] on textarea "**********" at bounding box center [735, 371] width 436 height 80
paste textarea
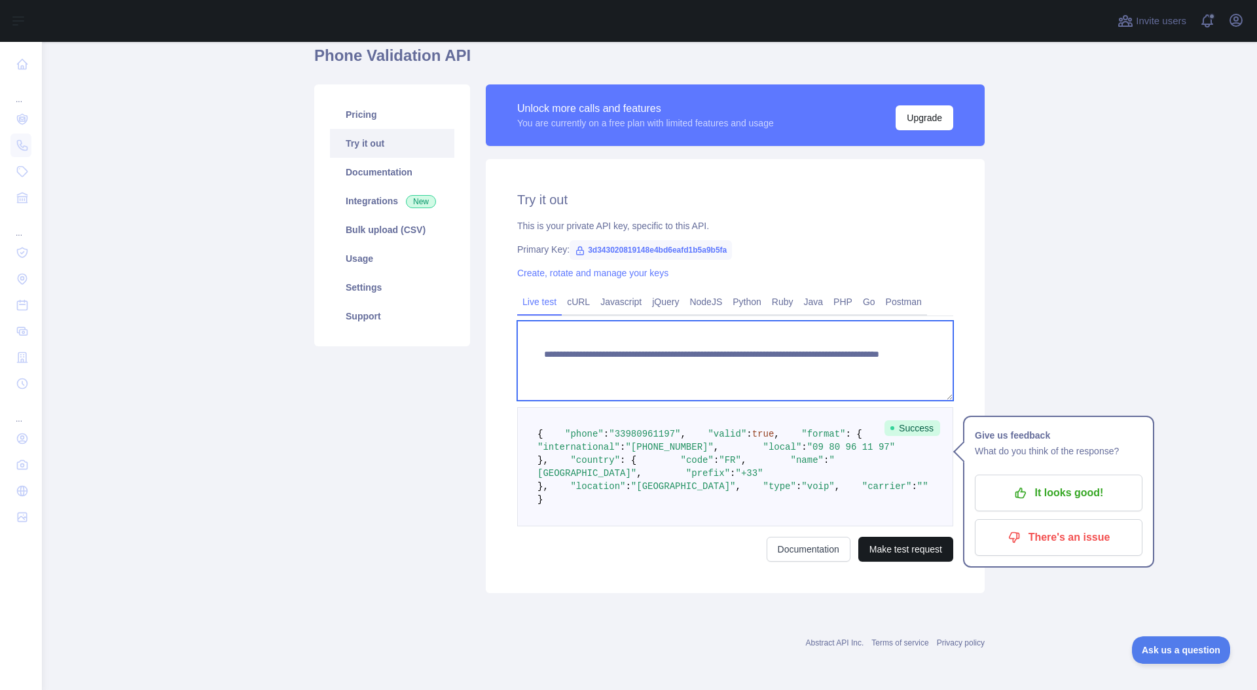
type textarea "**********"
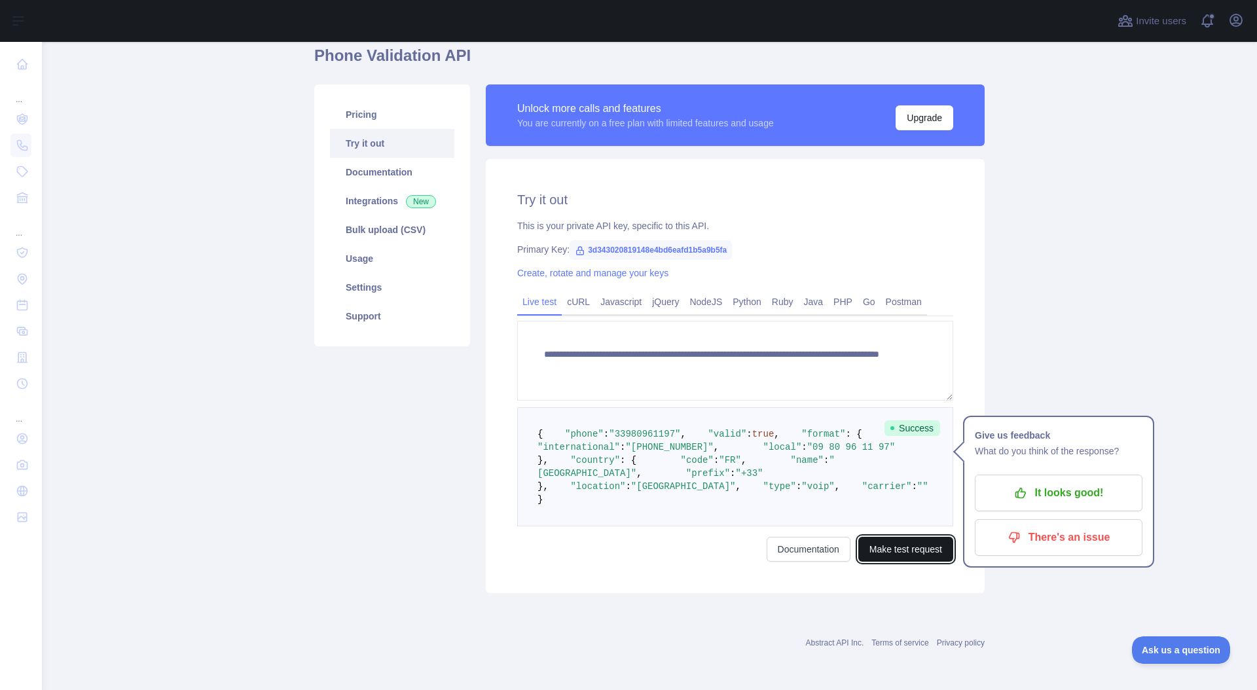
click at [894, 552] on button "Make test request" at bounding box center [905, 549] width 95 height 25
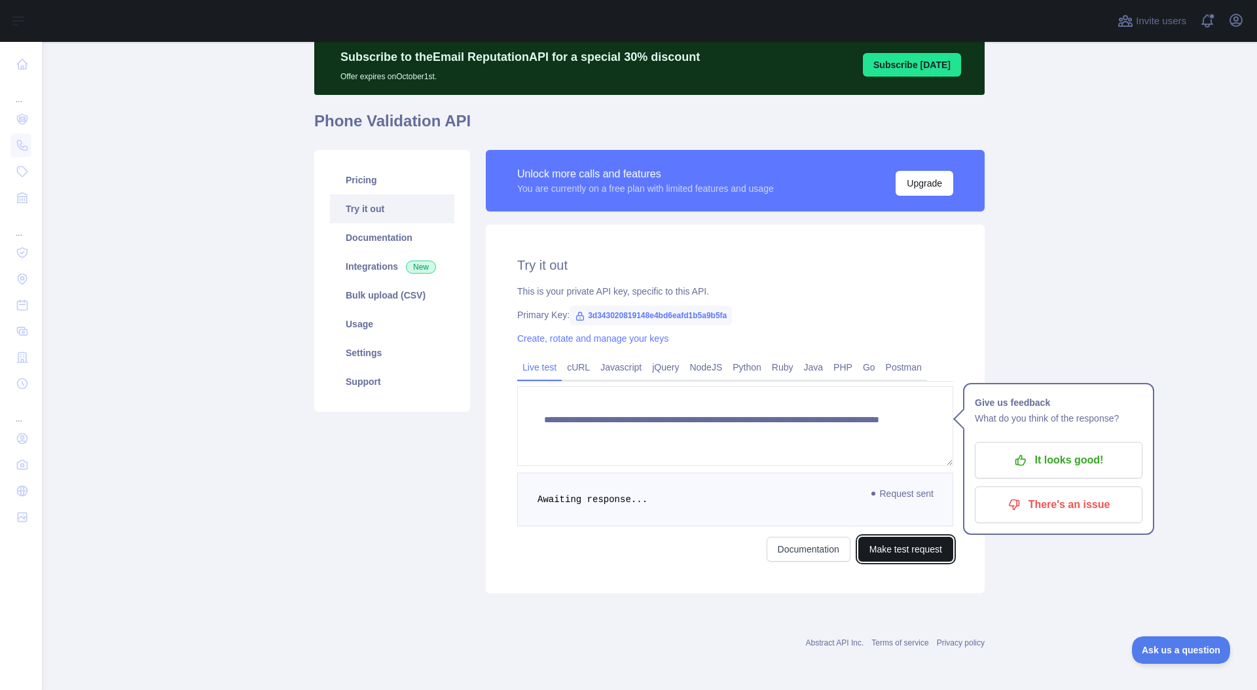
scroll to position [245, 0]
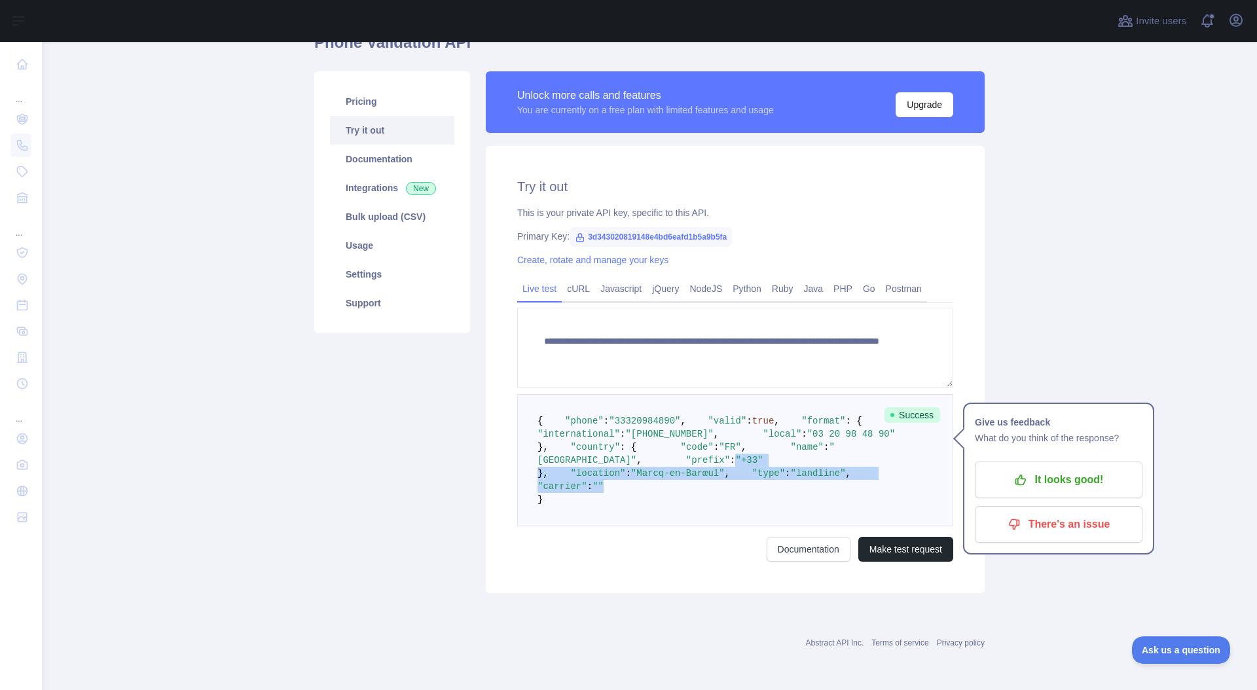
drag, startPoint x: 666, startPoint y: 475, endPoint x: 713, endPoint y: 476, distance: 47.1
click at [675, 486] on pre "{ "phone" : "[PHONE_NUMBER]" , "valid" : true , "format" : { "international" : …" at bounding box center [735, 460] width 436 height 132
click at [713, 476] on pre "{ "phone" : "[PHONE_NUMBER]" , "valid" : true , "format" : { "international" : …" at bounding box center [735, 460] width 436 height 132
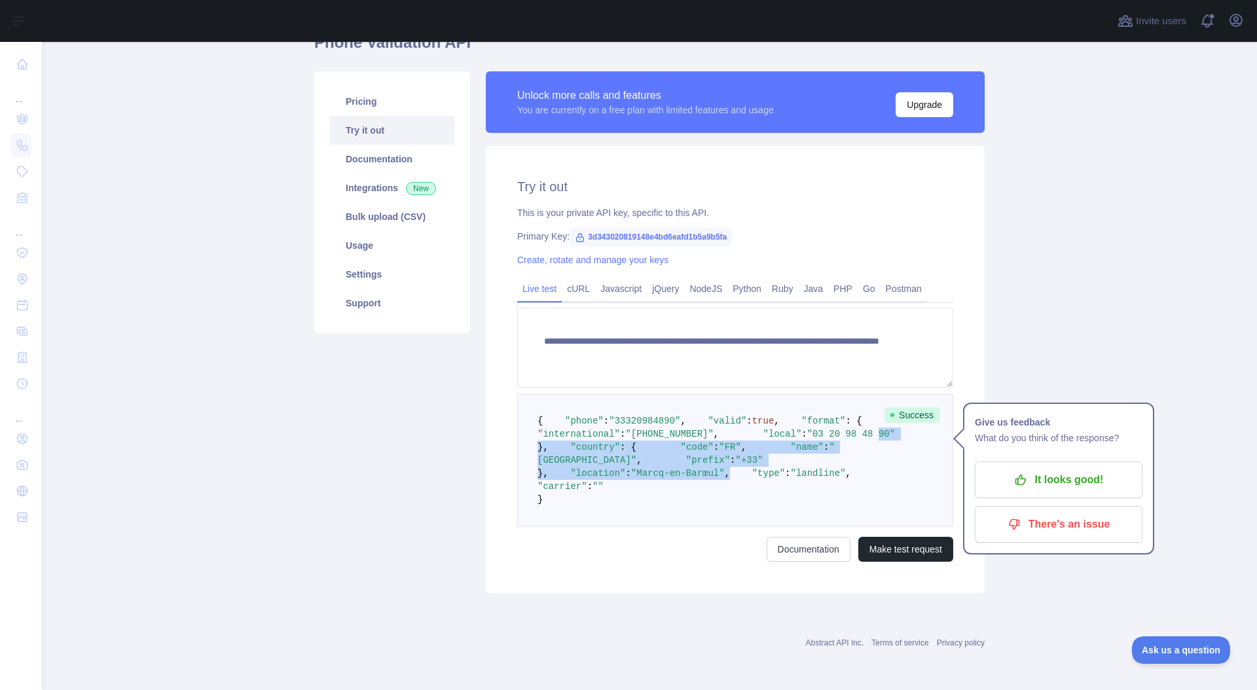
drag, startPoint x: 727, startPoint y: 417, endPoint x: 727, endPoint y: 368, distance: 48.4
click at [709, 394] on pre "{ "phone" : "[PHONE_NUMBER]" , "valid" : true , "format" : { "international" : …" at bounding box center [735, 460] width 436 height 132
click at [800, 419] on pre "{ "phone" : "[PHONE_NUMBER]" , "valid" : true , "format" : { "international" : …" at bounding box center [735, 460] width 436 height 132
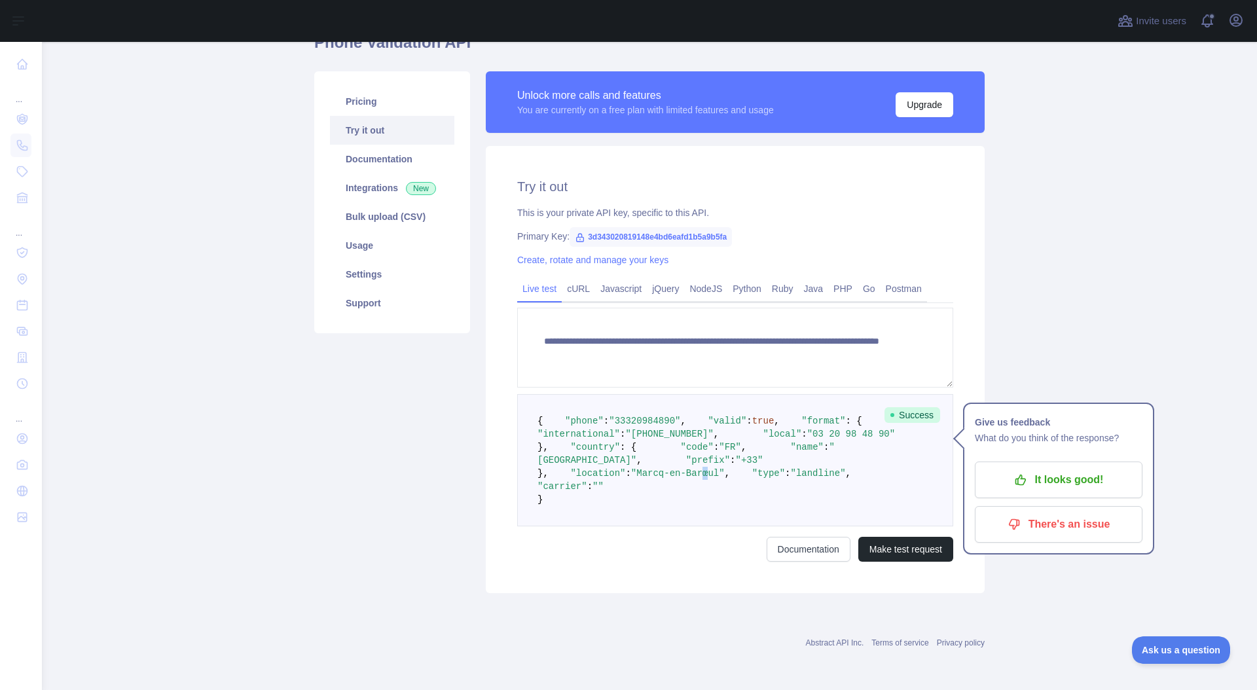
click at [702, 468] on span ""Marcq-en-Barœul"" at bounding box center [678, 473] width 94 height 10
click at [783, 482] on pre "{ "phone" : "[PHONE_NUMBER]" , "valid" : true , "format" : { "international" : …" at bounding box center [735, 460] width 436 height 132
drag, startPoint x: 698, startPoint y: 459, endPoint x: 706, endPoint y: 457, distance: 8.9
click at [706, 468] on span ""Marcq-en-Barœul"" at bounding box center [678, 473] width 94 height 10
drag, startPoint x: 718, startPoint y: 450, endPoint x: 692, endPoint y: 457, distance: 26.5
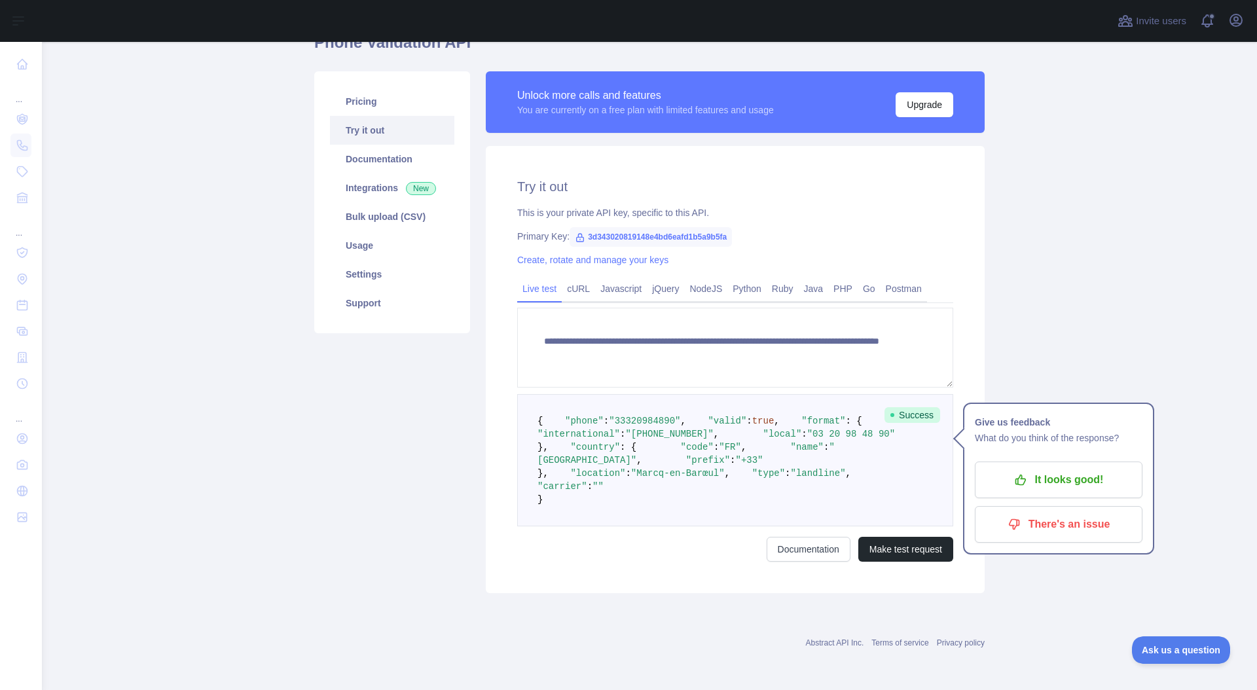
click at [718, 450] on pre "{ "phone" : "[PHONE_NUMBER]" , "valid" : true , "format" : { "international" : …" at bounding box center [735, 460] width 436 height 132
click at [702, 468] on span ""Marcq-en-Barœul"" at bounding box center [678, 473] width 94 height 10
copy span "œ"
drag, startPoint x: 704, startPoint y: 476, endPoint x: 691, endPoint y: 465, distance: 17.1
click at [703, 474] on pre "{ "phone" : "[PHONE_NUMBER]" , "valid" : true , "format" : { "international" : …" at bounding box center [735, 460] width 436 height 132
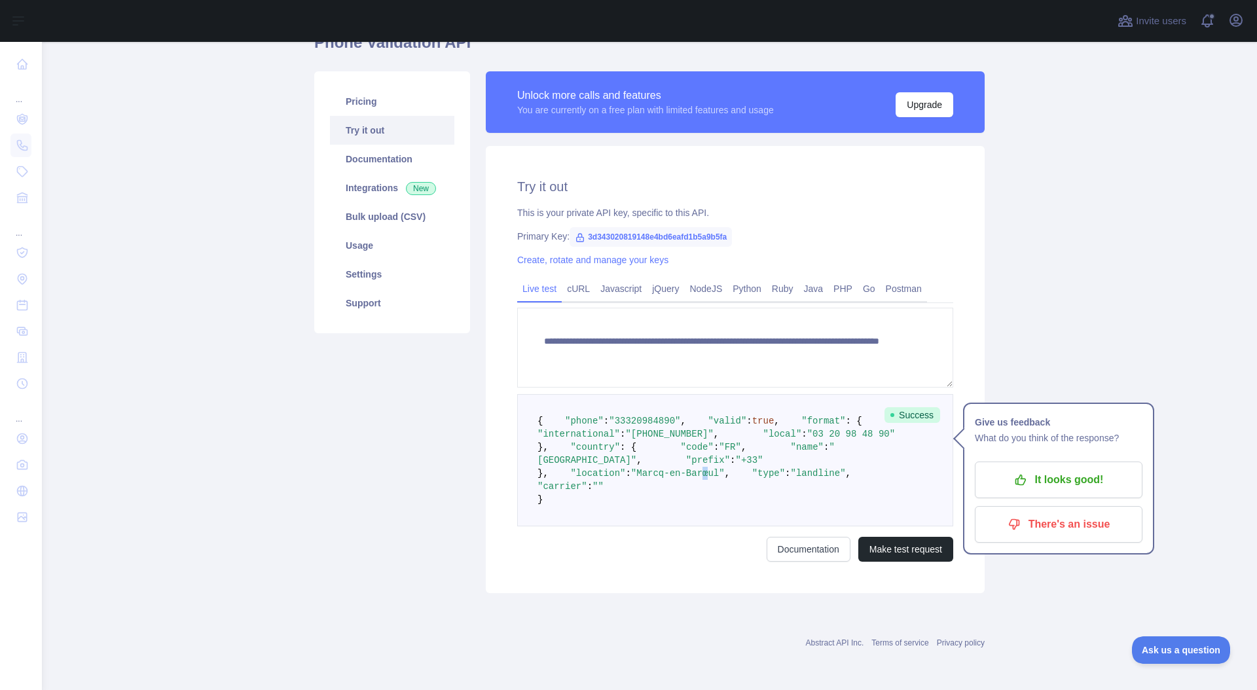
click at [702, 468] on span ""Marcq-en-Barœul"" at bounding box center [678, 473] width 94 height 10
click at [744, 464] on pre "{ "phone" : "[PHONE_NUMBER]" , "valid" : true , "format" : { "international" : …" at bounding box center [735, 460] width 436 height 132
click at [709, 468] on span ""Marcq-en-Barœul"" at bounding box center [678, 473] width 94 height 10
click at [713, 468] on span ""Marcq-en-Barœul"" at bounding box center [678, 473] width 94 height 10
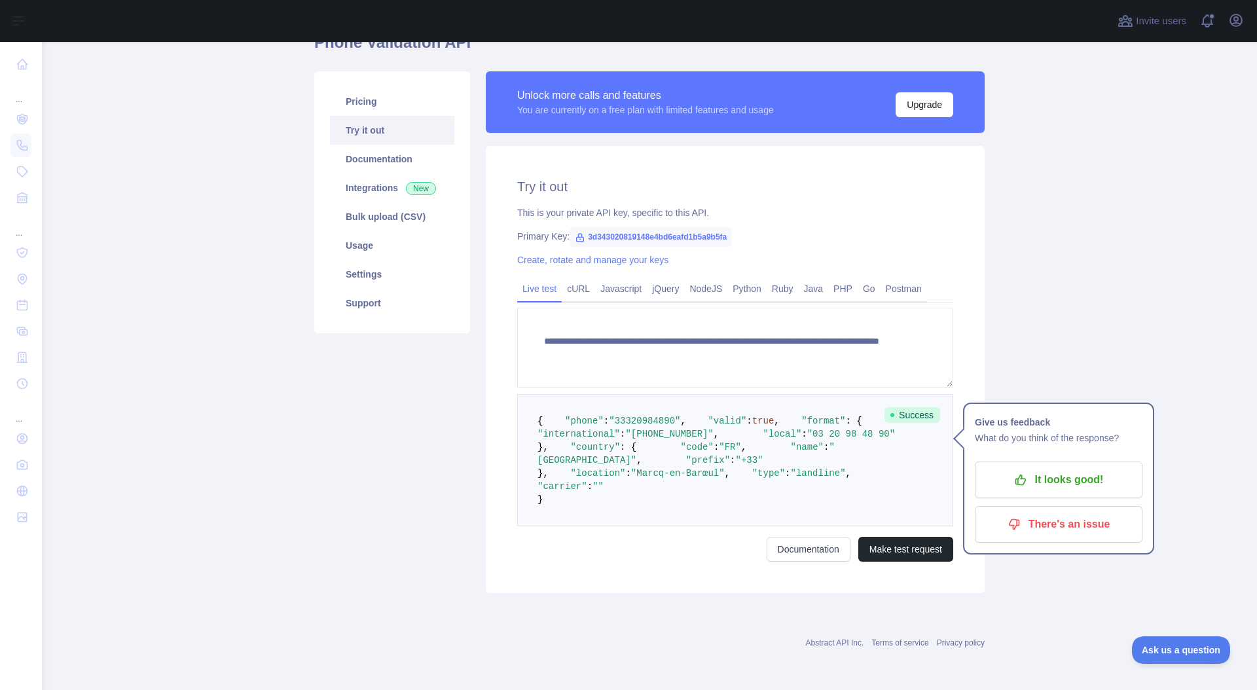
drag, startPoint x: 716, startPoint y: 461, endPoint x: 699, endPoint y: 462, distance: 17.0
click at [715, 468] on span ""Marcq-en-Barœul"" at bounding box center [678, 473] width 94 height 10
drag, startPoint x: 707, startPoint y: 462, endPoint x: 715, endPoint y: 461, distance: 7.9
click at [708, 468] on span ""Marcq-en-Barœul"" at bounding box center [678, 473] width 94 height 10
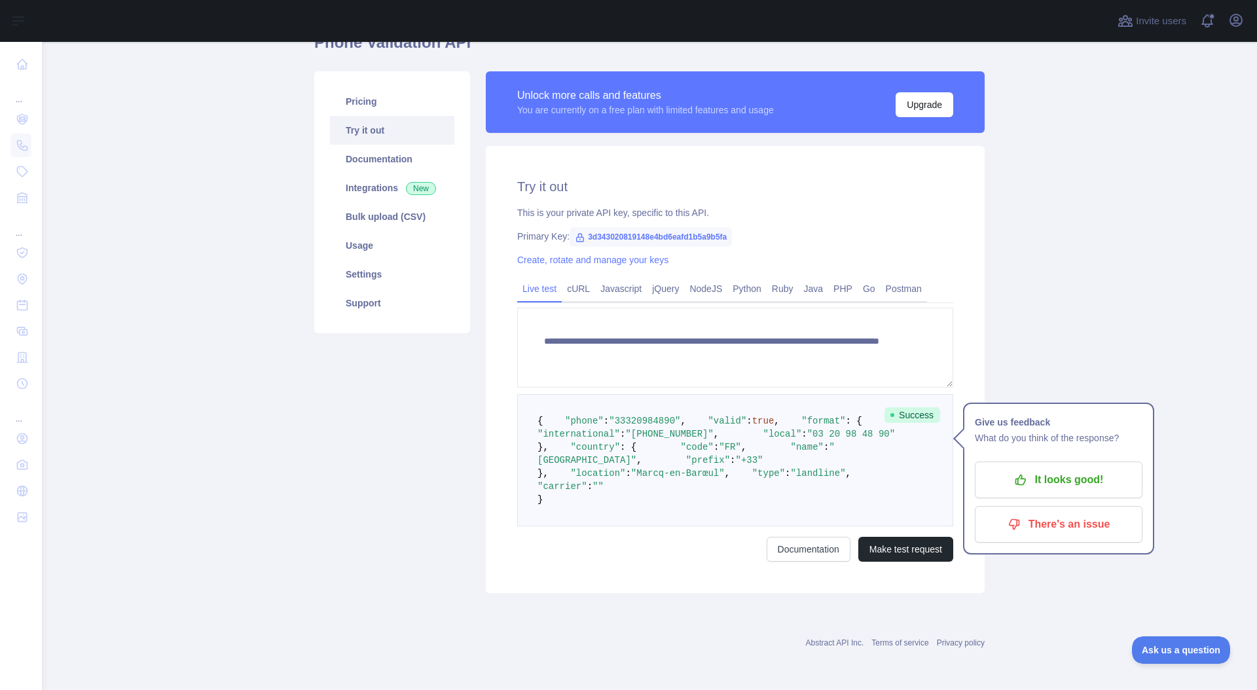
drag, startPoint x: 715, startPoint y: 461, endPoint x: 859, endPoint y: 399, distance: 157.1
click at [715, 468] on span ""Marcq-en-Barœul"" at bounding box center [678, 473] width 94 height 10
click at [711, 468] on span ""Marcq-en-Barœul"" at bounding box center [678, 473] width 94 height 10
drag, startPoint x: 700, startPoint y: 462, endPoint x: 707, endPoint y: 462, distance: 7.9
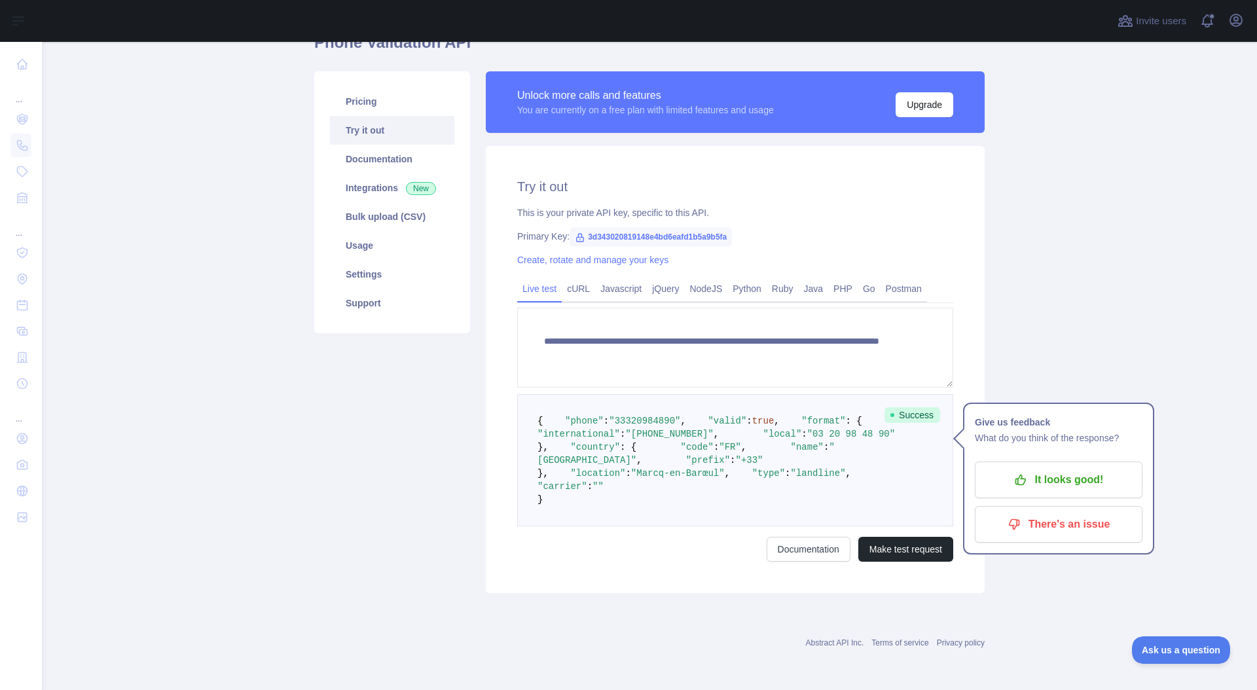
click at [707, 468] on span ""Marcq-en-Barœul"" at bounding box center [678, 473] width 94 height 10
click at [708, 468] on span ""Marcq-en-Barœul"" at bounding box center [678, 473] width 94 height 10
click at [708, 453] on pre "{ "phone" : "[PHONE_NUMBER]" , "valid" : true , "format" : { "international" : …" at bounding box center [735, 460] width 436 height 132
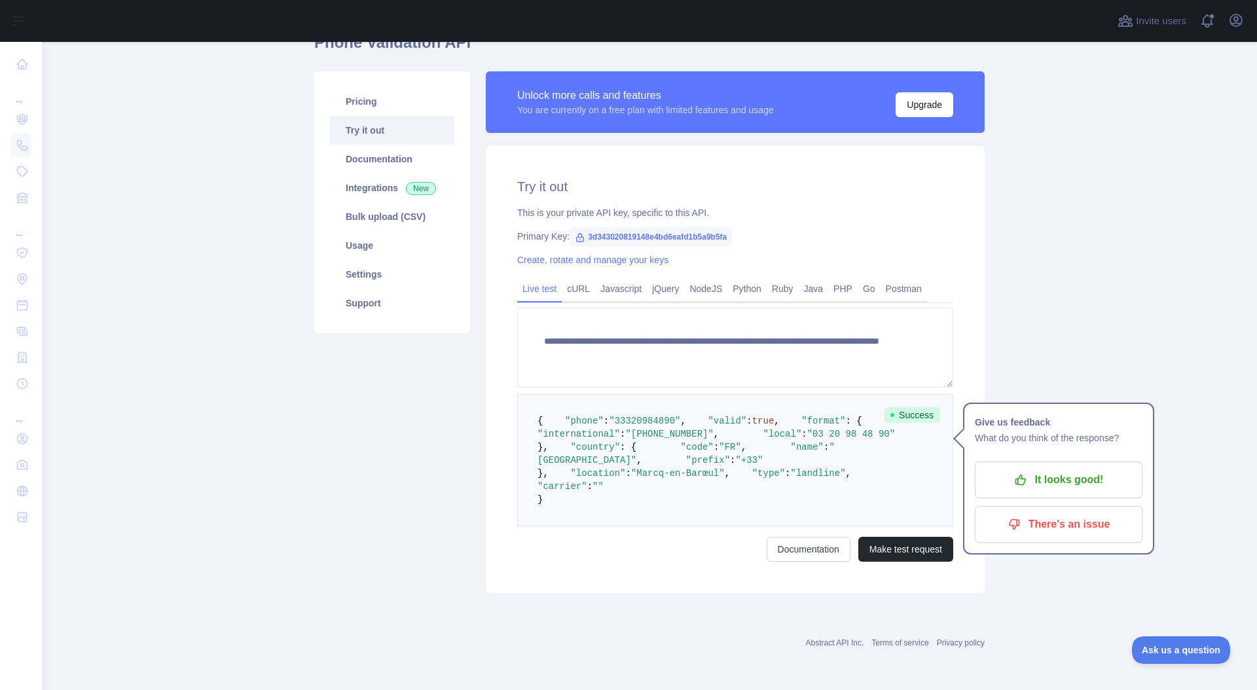
click at [708, 453] on pre "{ "phone" : "[PHONE_NUMBER]" , "valid" : true , "format" : { "international" : …" at bounding box center [735, 460] width 436 height 132
click at [727, 459] on pre "{ "phone" : "[PHONE_NUMBER]" , "valid" : true , "format" : { "international" : …" at bounding box center [735, 460] width 436 height 132
click at [771, 462] on pre "{ "phone" : "[PHONE_NUMBER]" , "valid" : true , "format" : { "international" : …" at bounding box center [735, 460] width 436 height 132
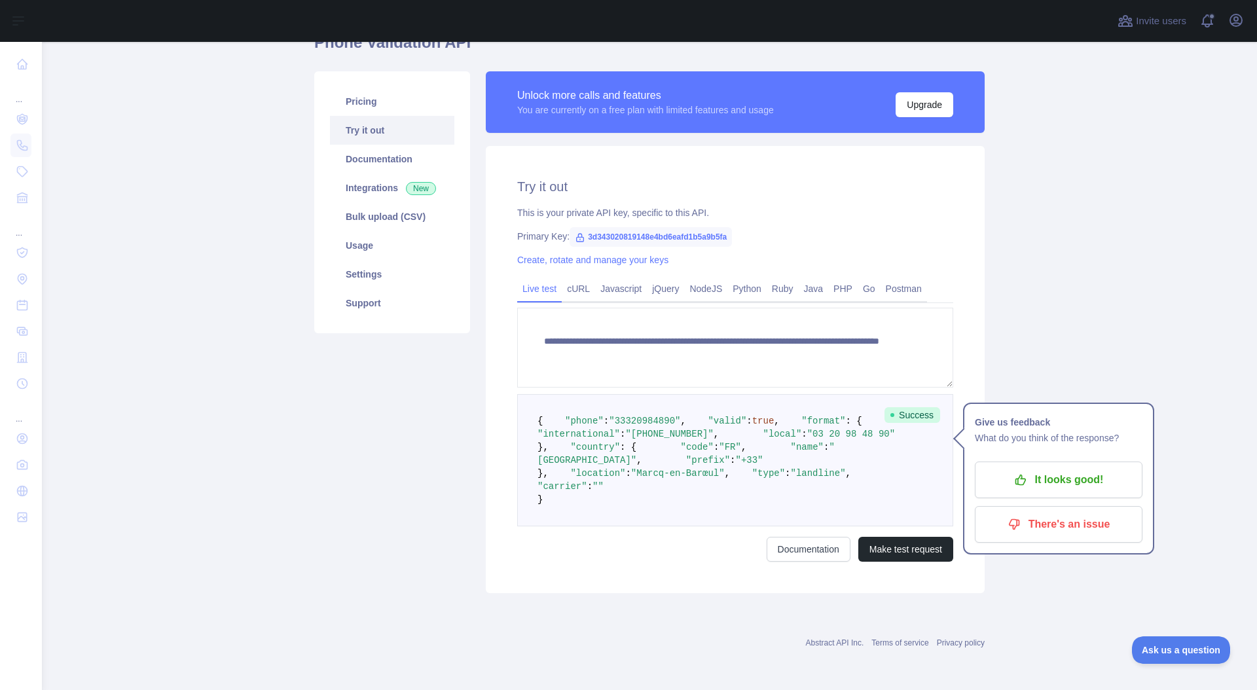
scroll to position [199, 0]
drag, startPoint x: 635, startPoint y: 507, endPoint x: 719, endPoint y: 503, distance: 84.5
click at [719, 478] on span ""location" : "Marcq-en-Barœul" ," at bounding box center [638, 473] width 181 height 10
drag, startPoint x: 721, startPoint y: 504, endPoint x: 782, endPoint y: 510, distance: 61.9
click at [724, 478] on span "," at bounding box center [726, 473] width 5 height 10
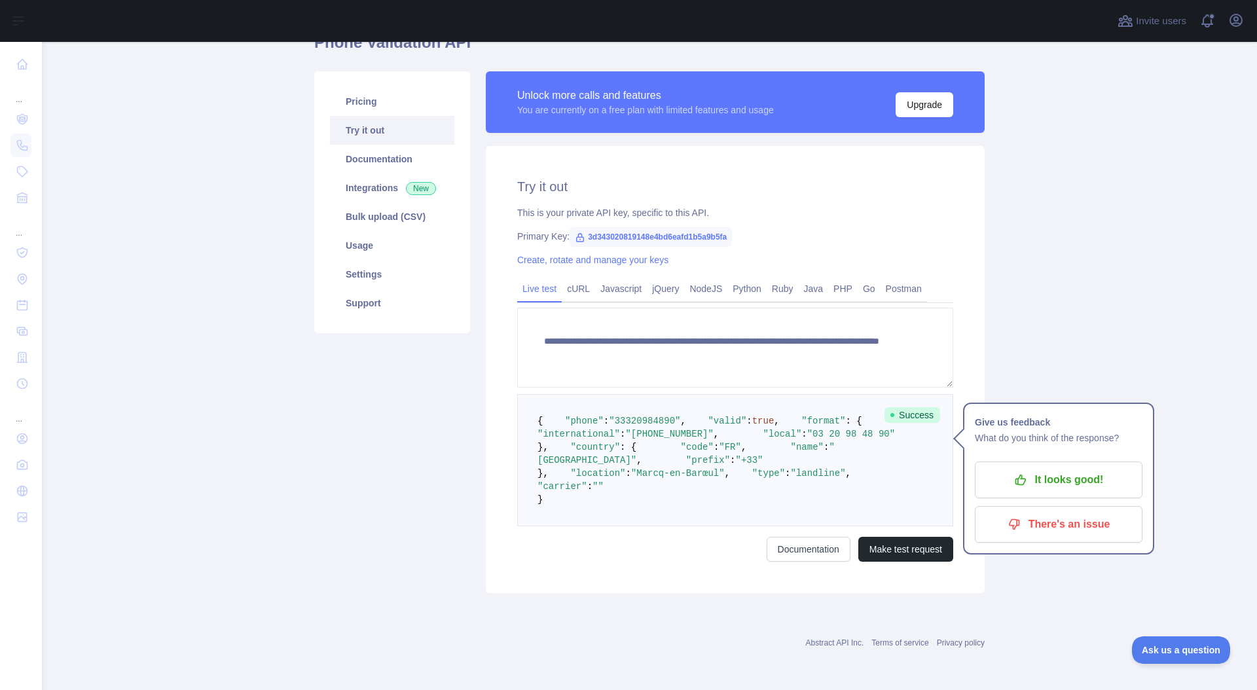
click at [1076, 212] on main "**********" at bounding box center [649, 366] width 1215 height 648
